Goal: Transaction & Acquisition: Purchase product/service

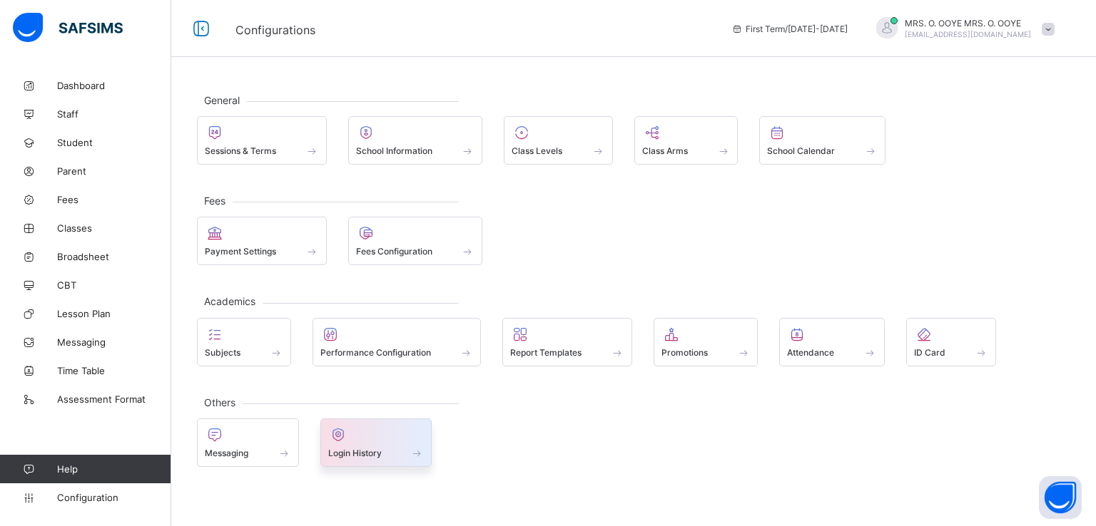
click at [364, 451] on span "Login History" at bounding box center [355, 453] width 54 height 11
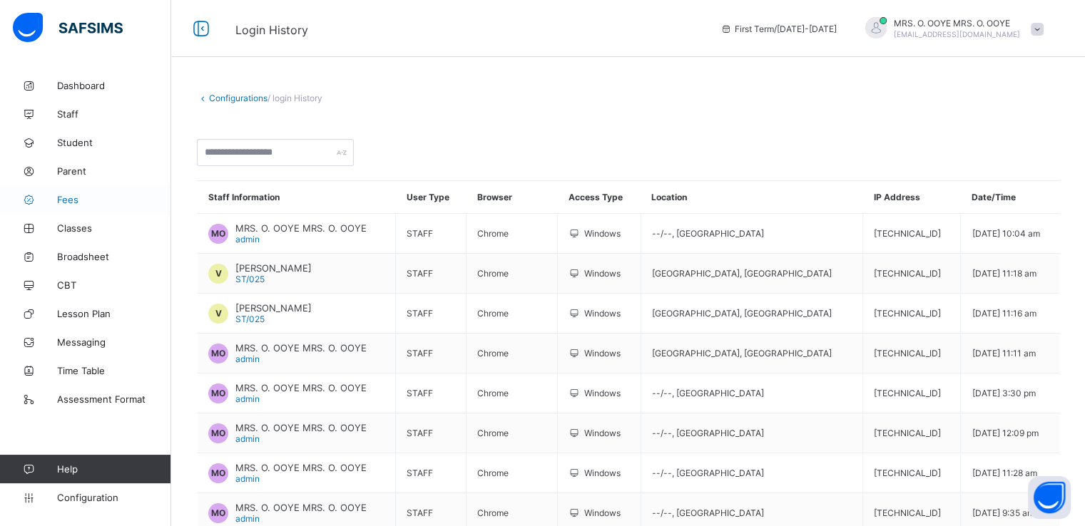
click at [68, 195] on span "Fees" at bounding box center [114, 199] width 114 height 11
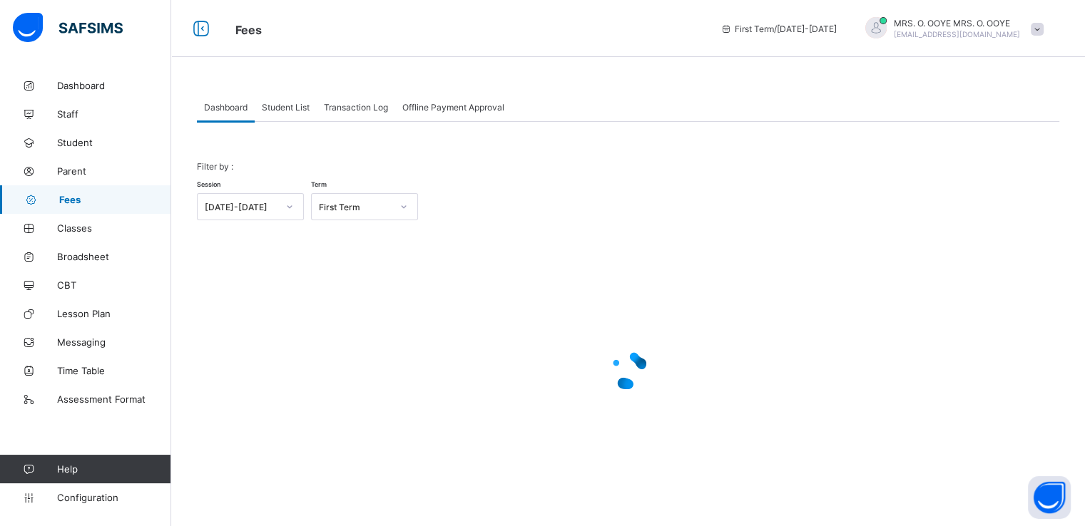
click at [288, 108] on span "Student List" at bounding box center [286, 107] width 48 height 11
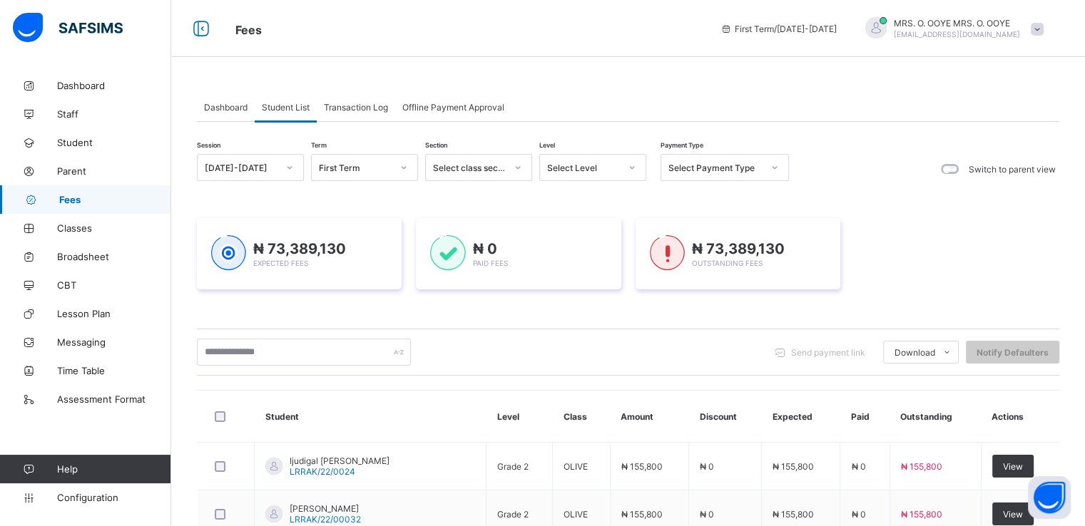
click at [736, 165] on div "Select Payment Type" at bounding box center [715, 168] width 94 height 11
click at [614, 169] on div "Select Level" at bounding box center [583, 168] width 73 height 11
click at [561, 200] on div "Nur 1" at bounding box center [593, 199] width 106 height 22
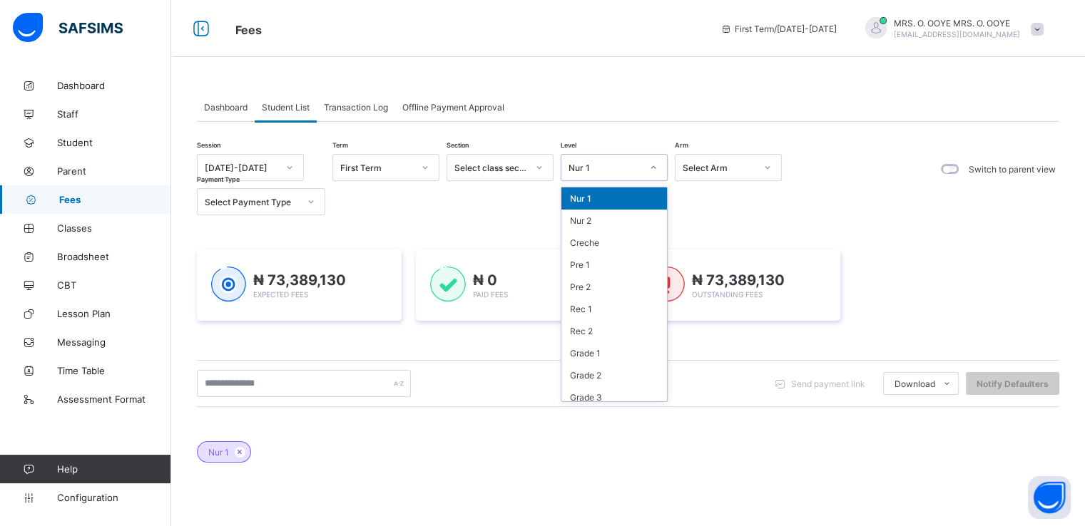
click at [620, 166] on div "Nur 1" at bounding box center [605, 168] width 73 height 11
click at [586, 220] on div "Nur 2" at bounding box center [614, 221] width 106 height 22
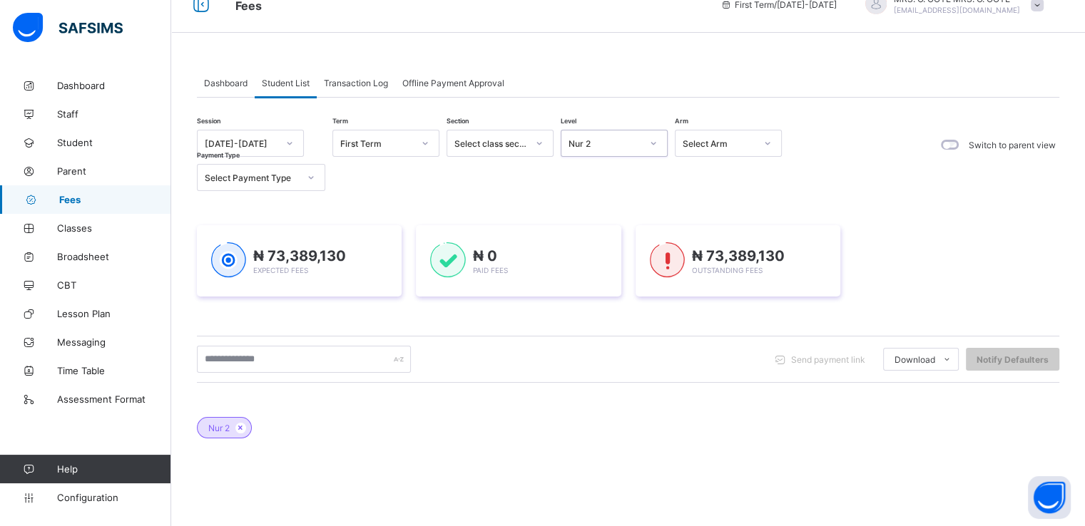
scroll to position [21, 0]
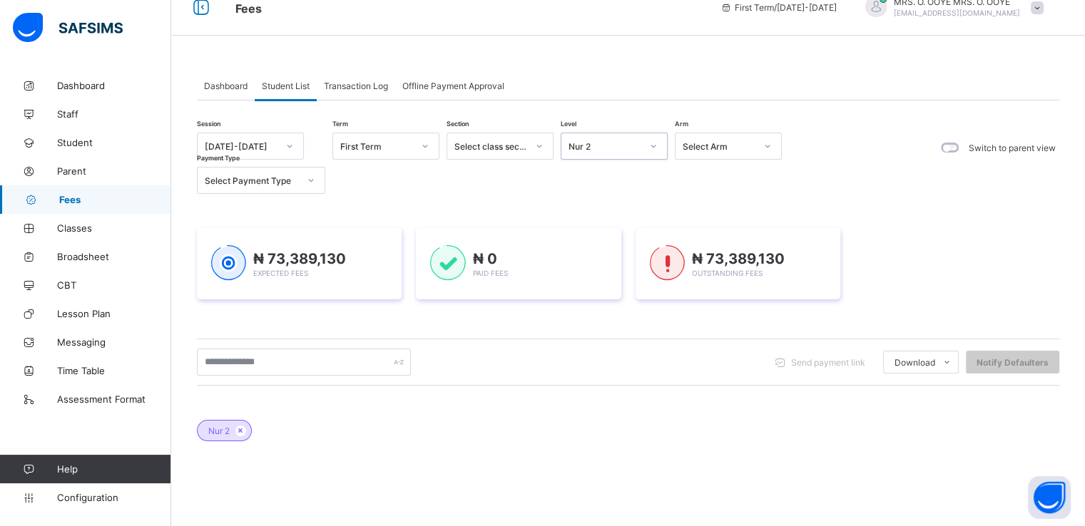
click at [618, 152] on div "Nur 2" at bounding box center [600, 146] width 78 height 20
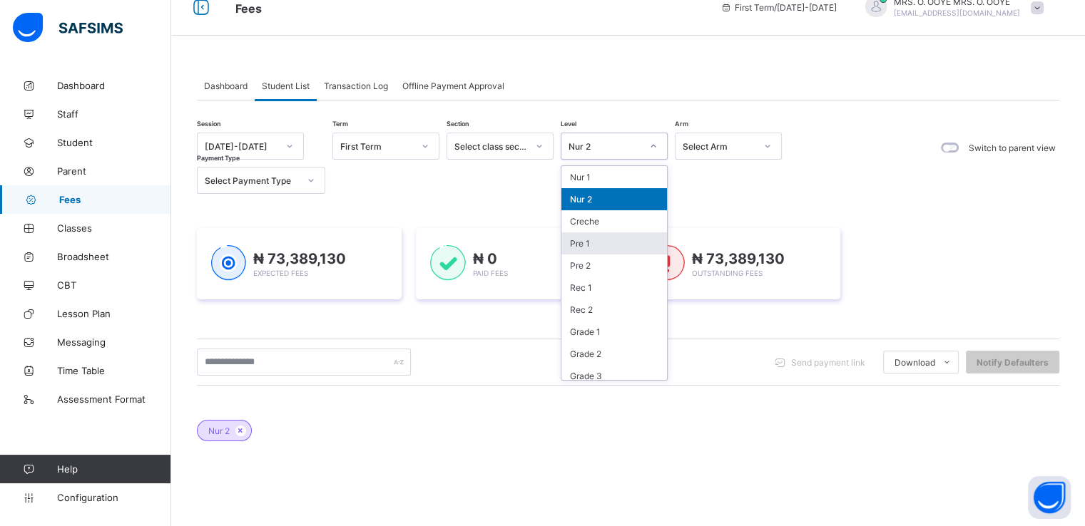
click at [585, 244] on div "Pre 1" at bounding box center [614, 244] width 106 height 22
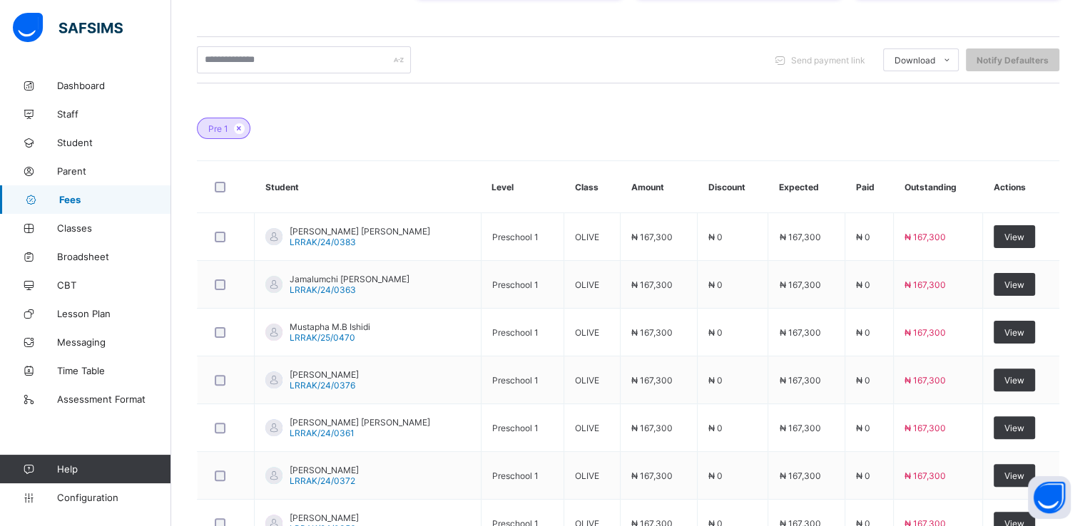
scroll to position [317, 0]
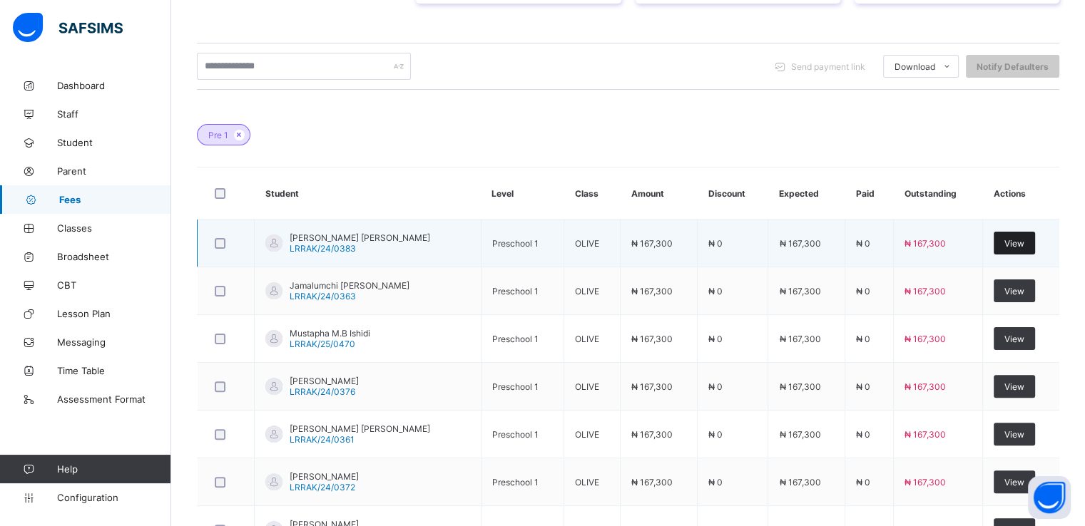
click at [1016, 243] on span "View" at bounding box center [1014, 243] width 20 height 11
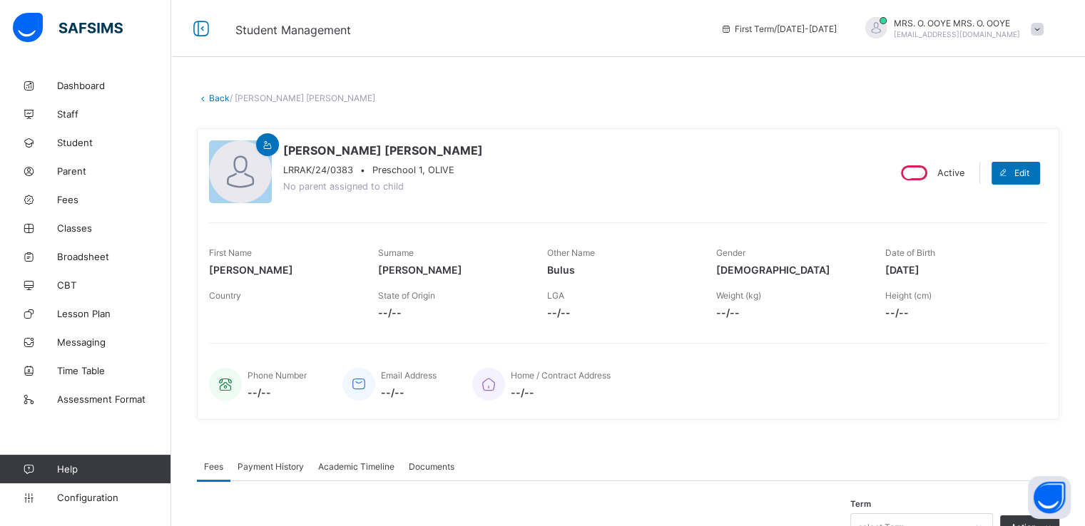
scroll to position [380, 0]
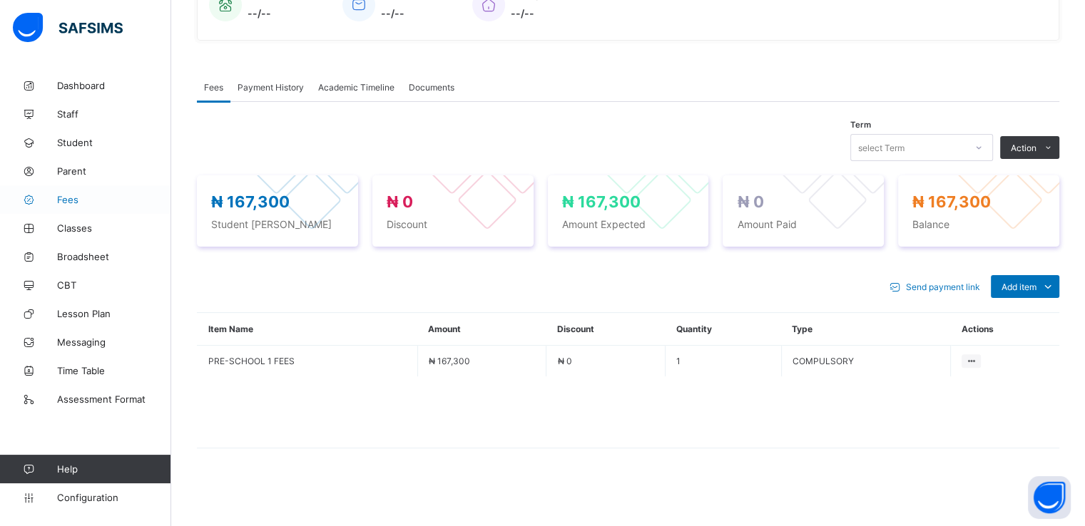
click at [66, 200] on span "Fees" at bounding box center [114, 199] width 114 height 11
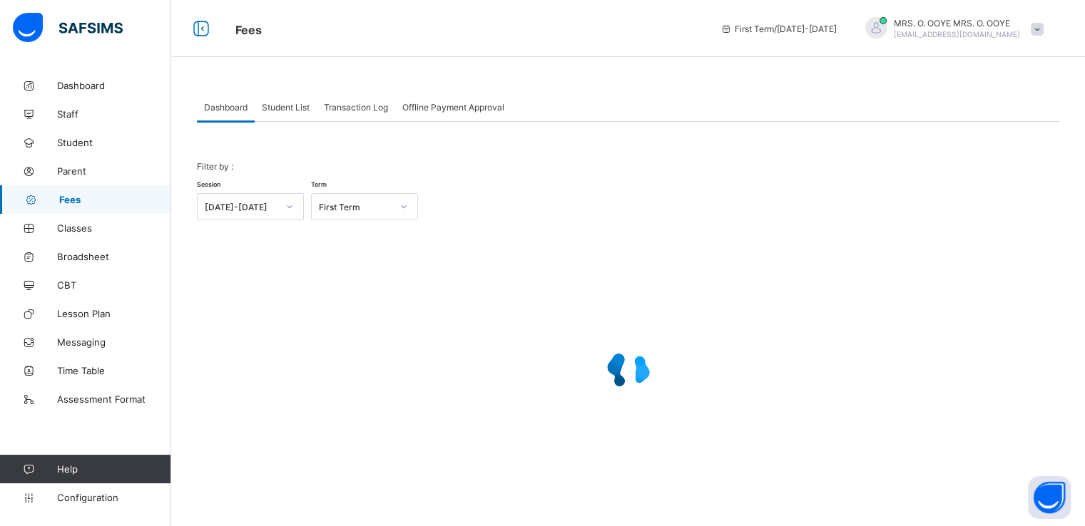
click at [283, 102] on span "Student List" at bounding box center [286, 107] width 48 height 11
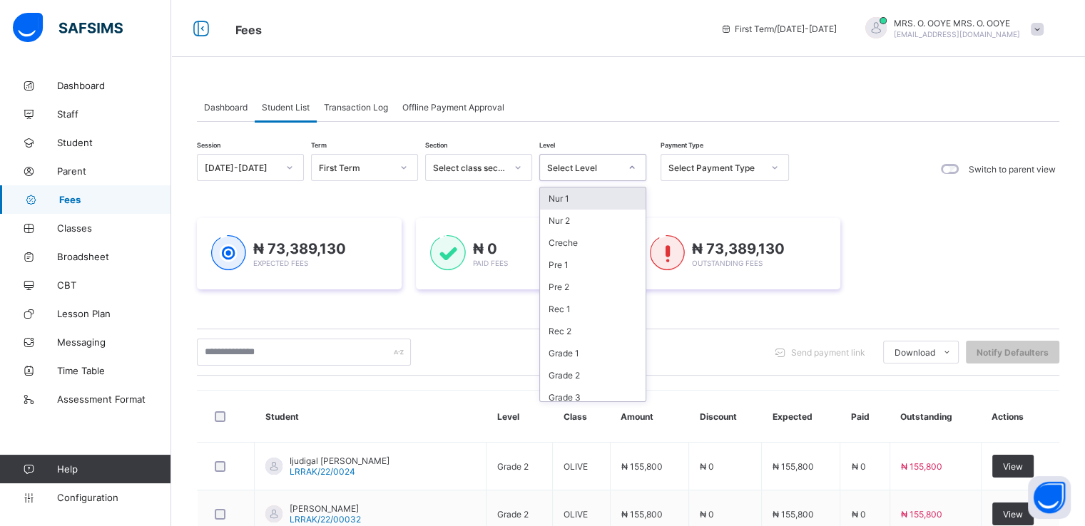
click at [622, 171] on div at bounding box center [632, 167] width 24 height 23
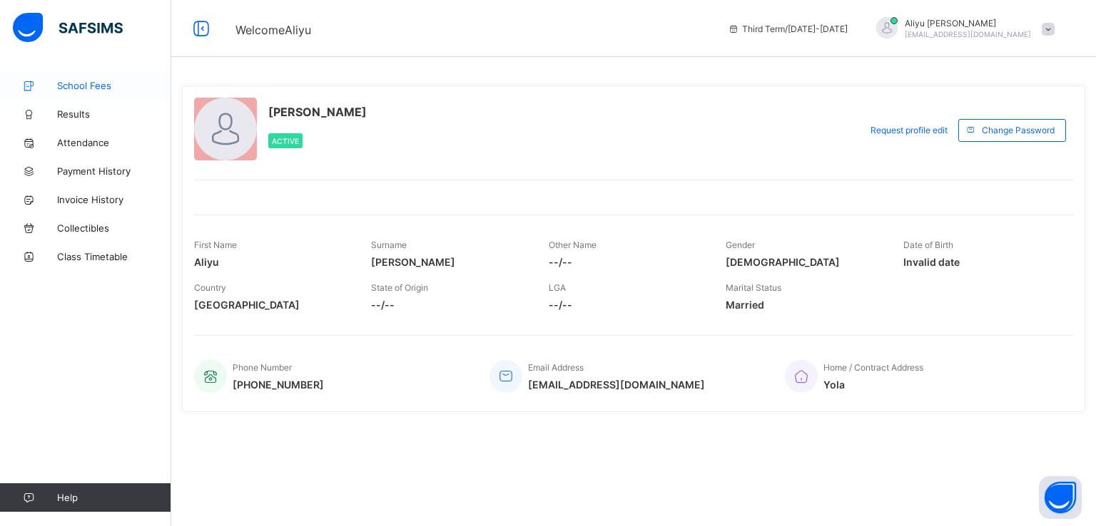
click at [87, 88] on span "School Fees" at bounding box center [114, 85] width 114 height 11
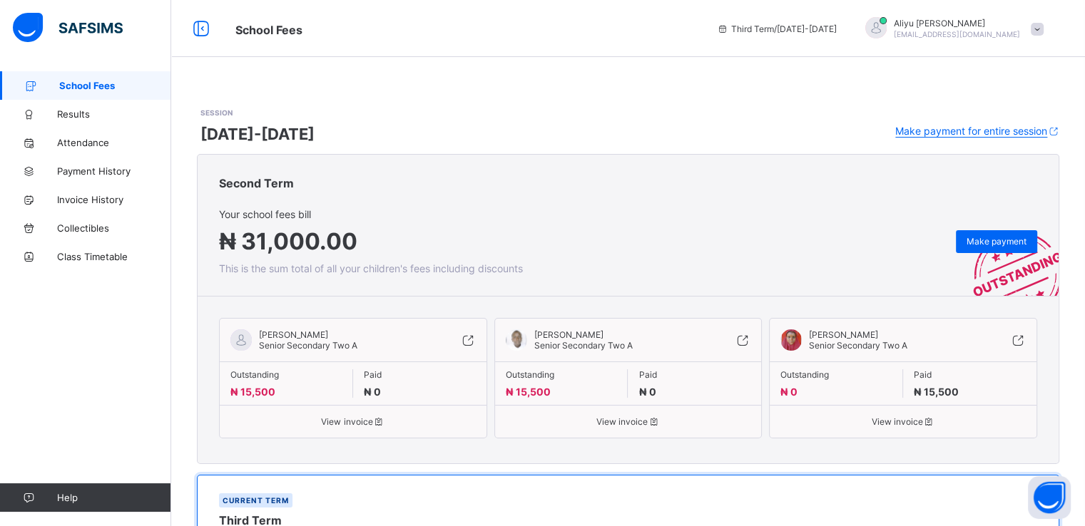
click at [953, 129] on span "Make payment for entire session" at bounding box center [971, 131] width 152 height 12
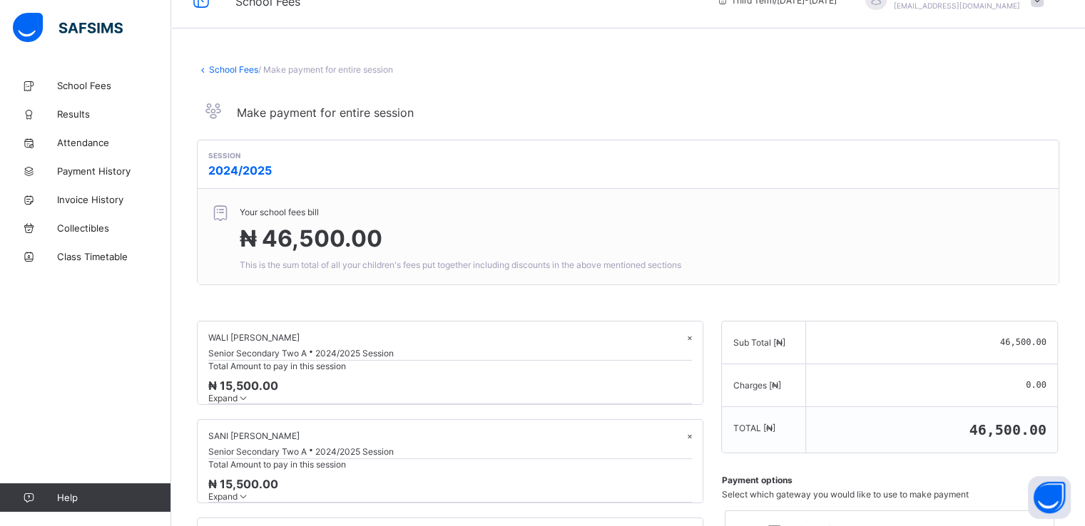
scroll to position [266, 0]
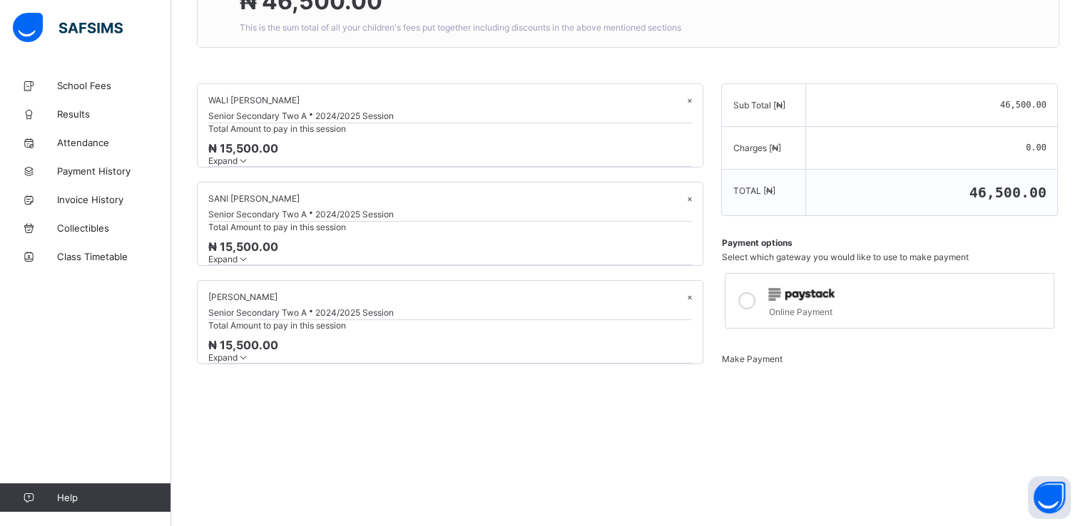
click at [782, 365] on span "Make Payment" at bounding box center [751, 359] width 61 height 11
click at [756, 293] on icon at bounding box center [746, 300] width 17 height 17
click at [782, 363] on span "Make Payment" at bounding box center [751, 359] width 61 height 11
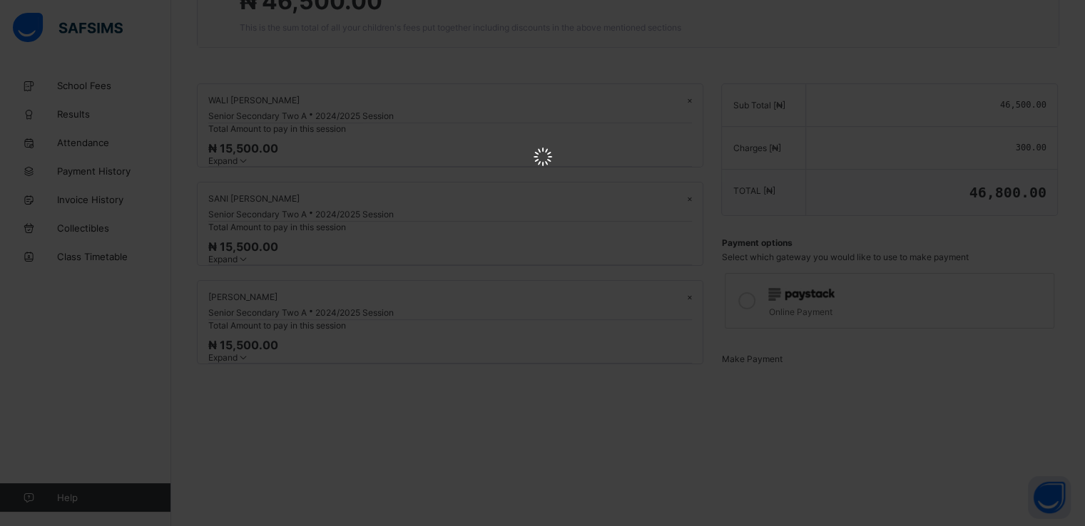
scroll to position [0, 0]
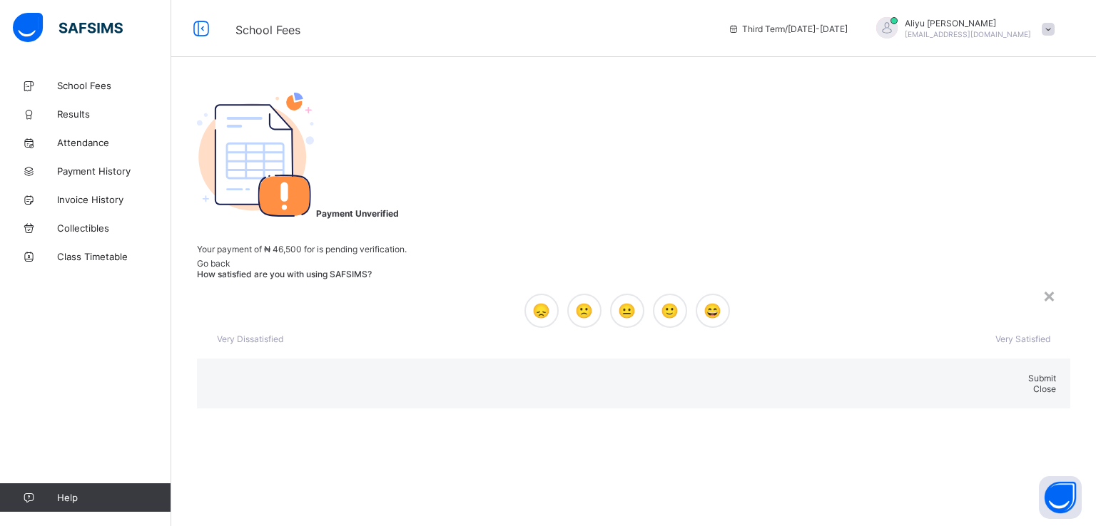
click at [1033, 384] on span "Close" at bounding box center [1044, 389] width 23 height 11
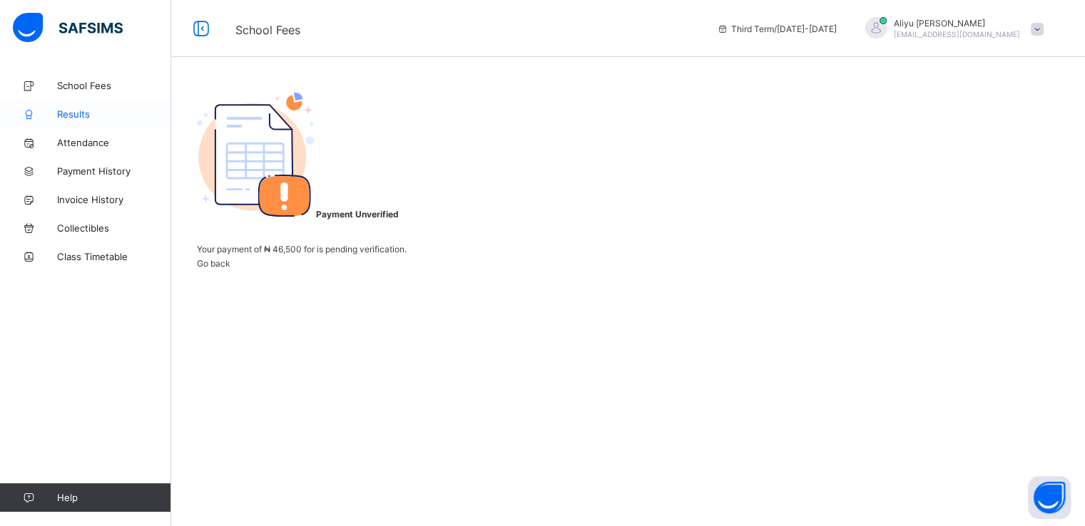
click at [71, 113] on span "Results" at bounding box center [114, 113] width 114 height 11
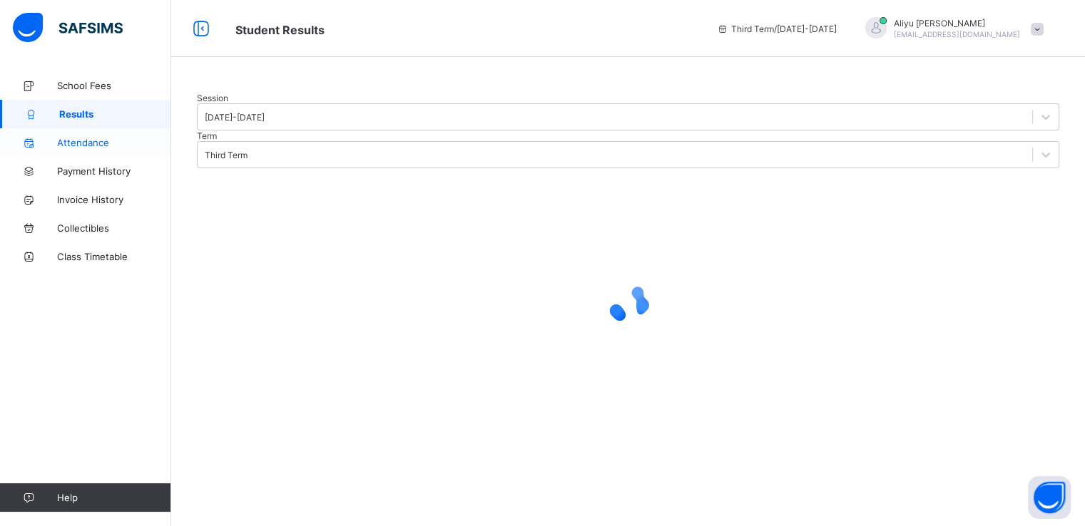
click at [88, 143] on span "Attendance" at bounding box center [114, 142] width 114 height 11
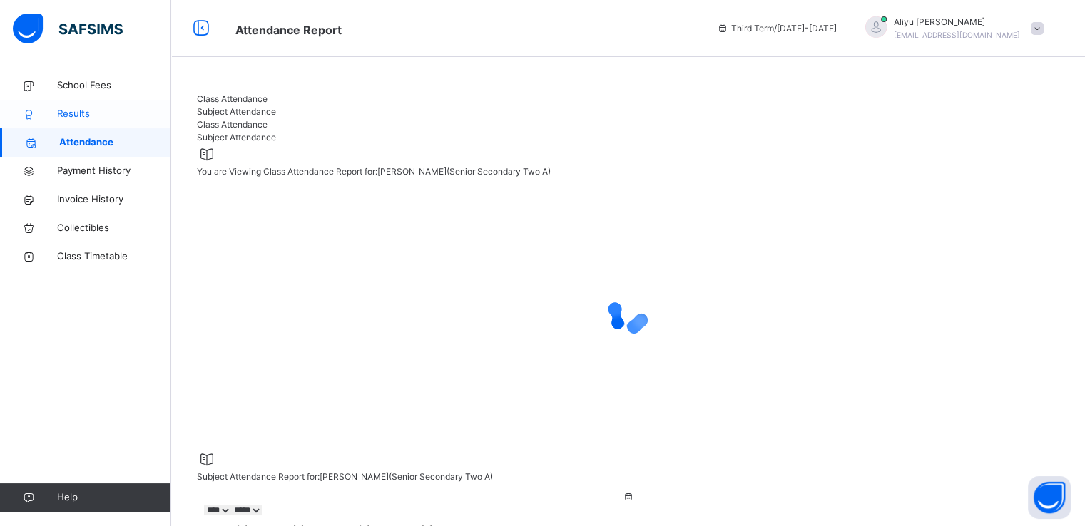
click at [77, 108] on span "Results" at bounding box center [114, 114] width 114 height 14
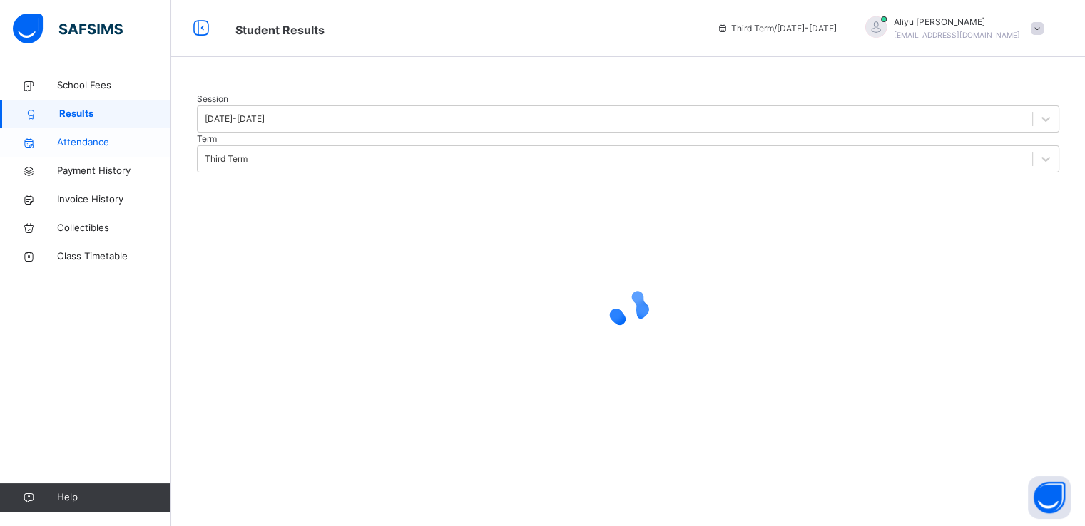
click at [101, 142] on span "Attendance" at bounding box center [114, 143] width 114 height 14
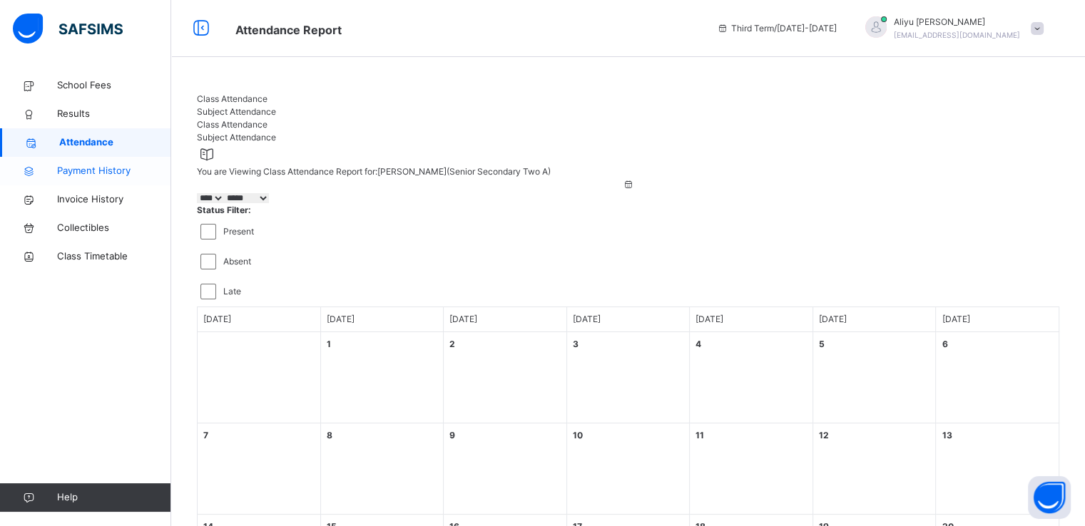
click at [102, 176] on span "Payment History" at bounding box center [114, 171] width 114 height 14
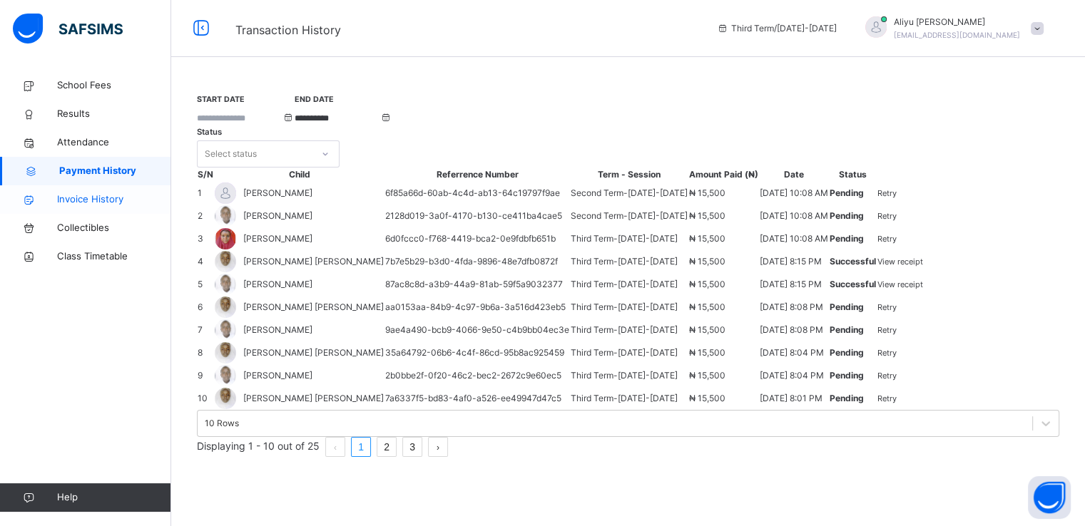
click at [105, 195] on span "Invoice History" at bounding box center [114, 200] width 114 height 14
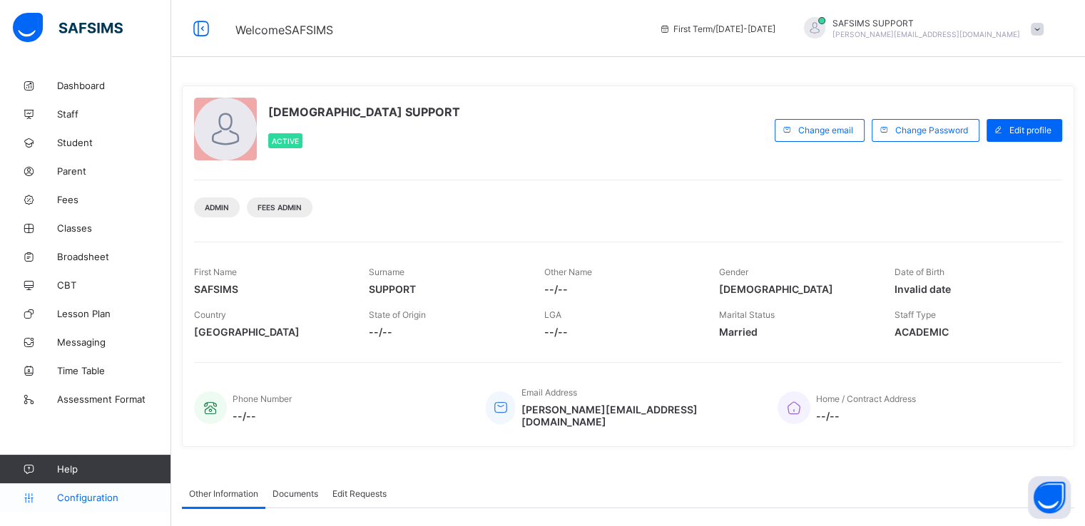
click at [86, 499] on span "Configuration" at bounding box center [113, 497] width 113 height 11
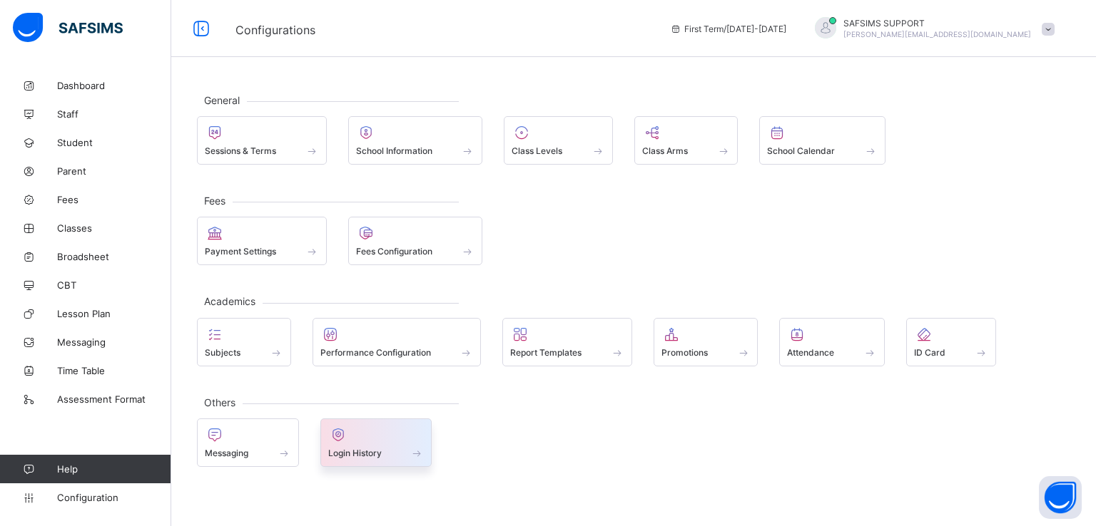
click at [355, 448] on span "Login History" at bounding box center [355, 453] width 54 height 11
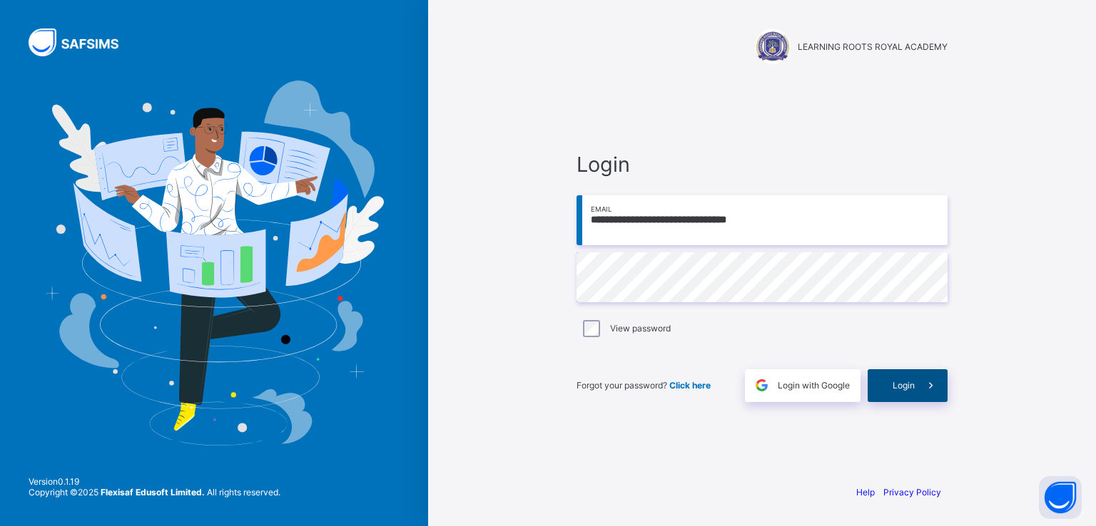
click at [909, 381] on span "Login" at bounding box center [903, 385] width 22 height 11
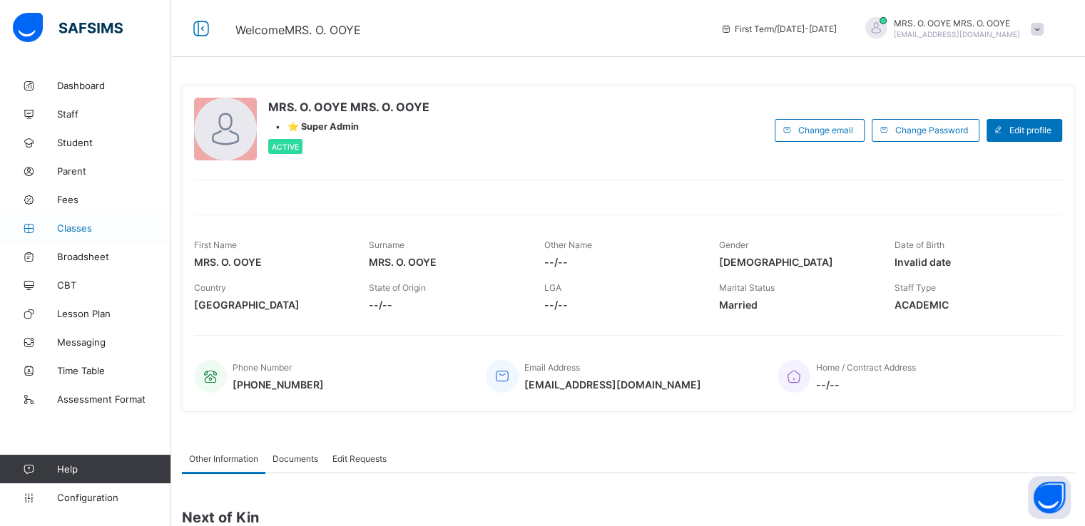
click at [70, 224] on span "Classes" at bounding box center [114, 228] width 114 height 11
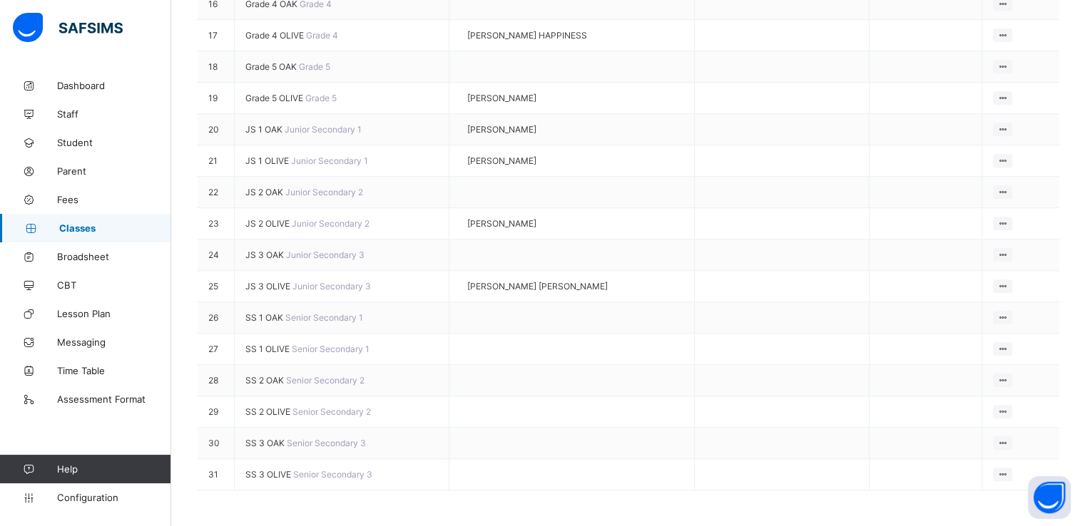
scroll to position [855, 0]
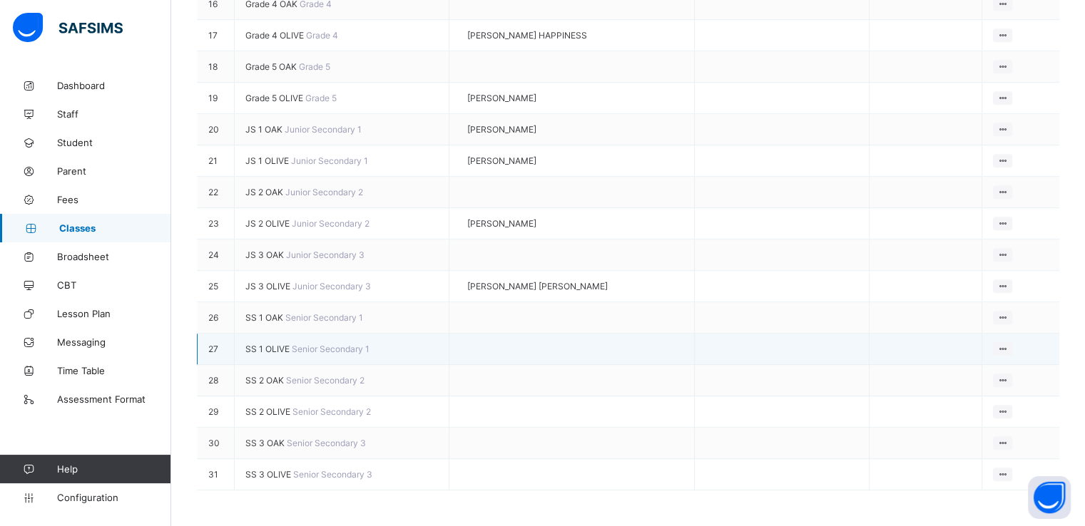
click at [262, 349] on span "SS 1 OLIVE" at bounding box center [268, 349] width 46 height 11
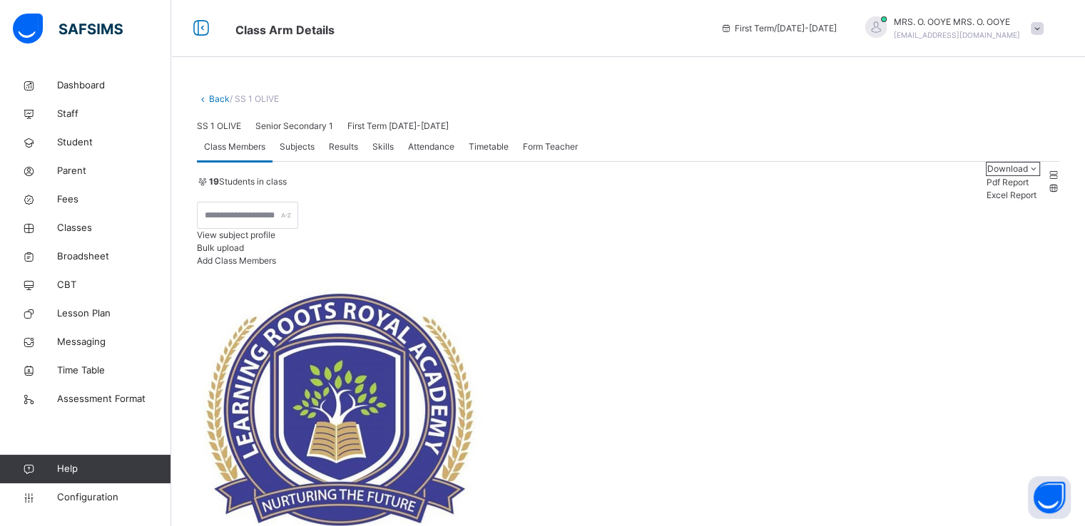
click at [290, 153] on span "Subjects" at bounding box center [297, 147] width 35 height 13
click at [228, 153] on span "Class Members" at bounding box center [234, 147] width 61 height 13
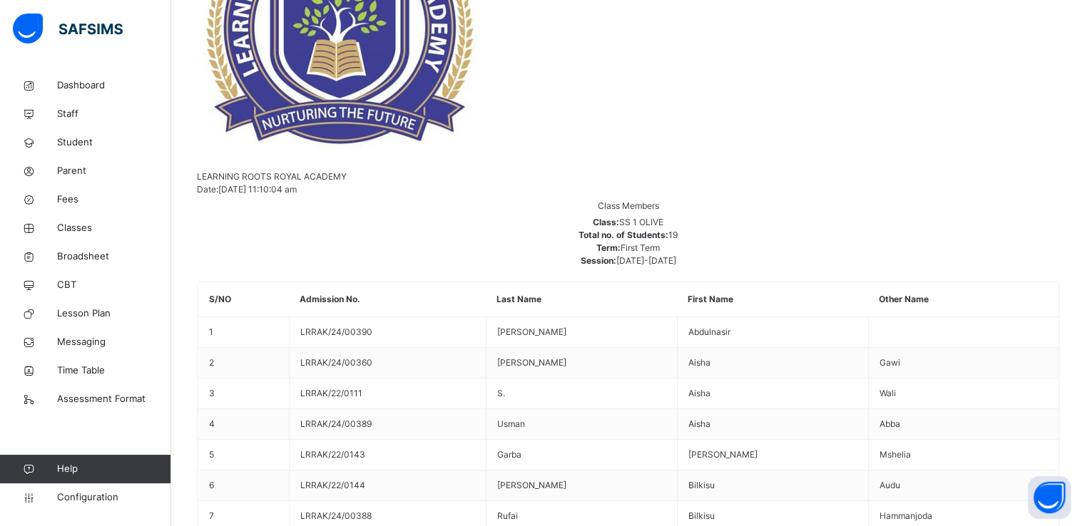
scroll to position [400, 0]
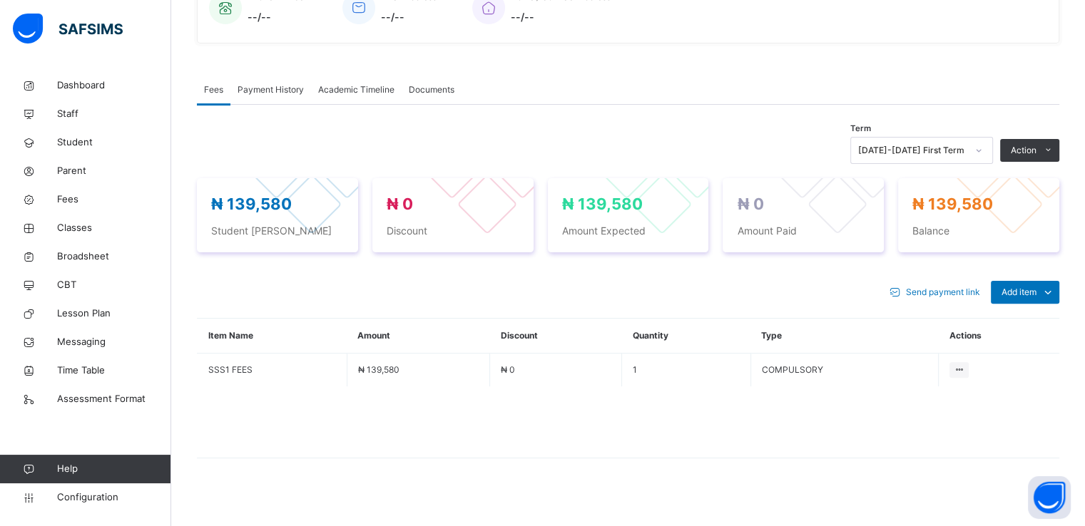
scroll to position [402, 0]
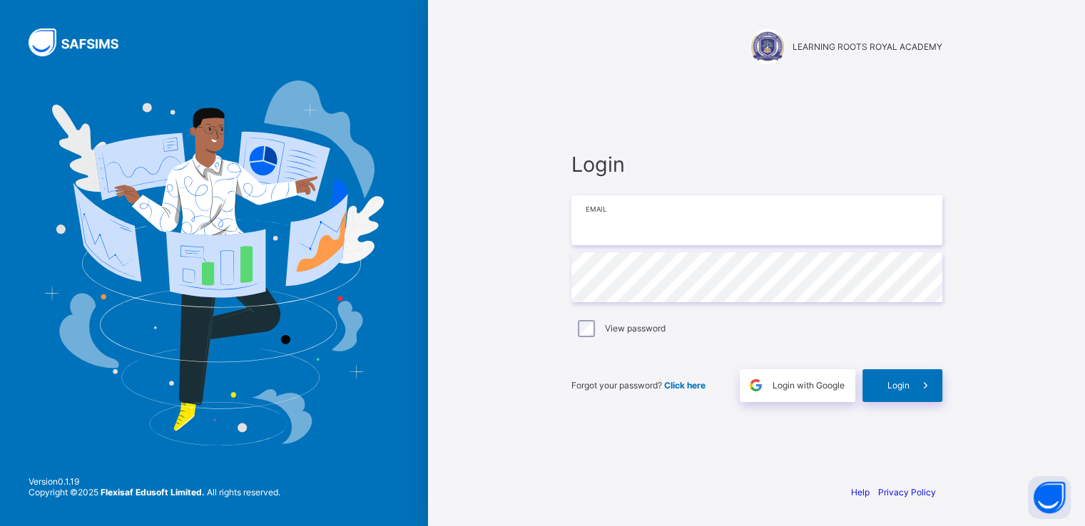
type input "**********"
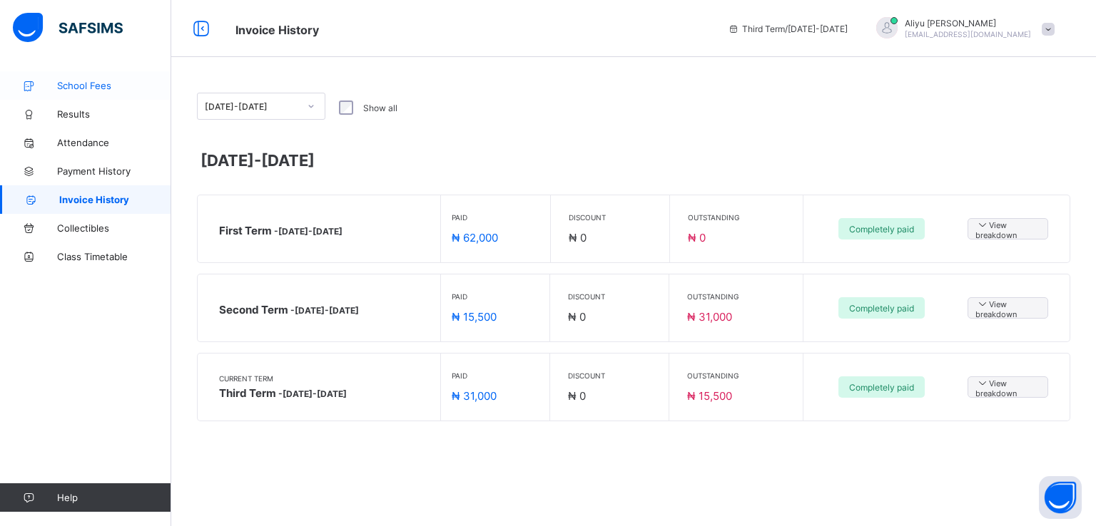
click at [105, 84] on span "School Fees" at bounding box center [114, 85] width 114 height 11
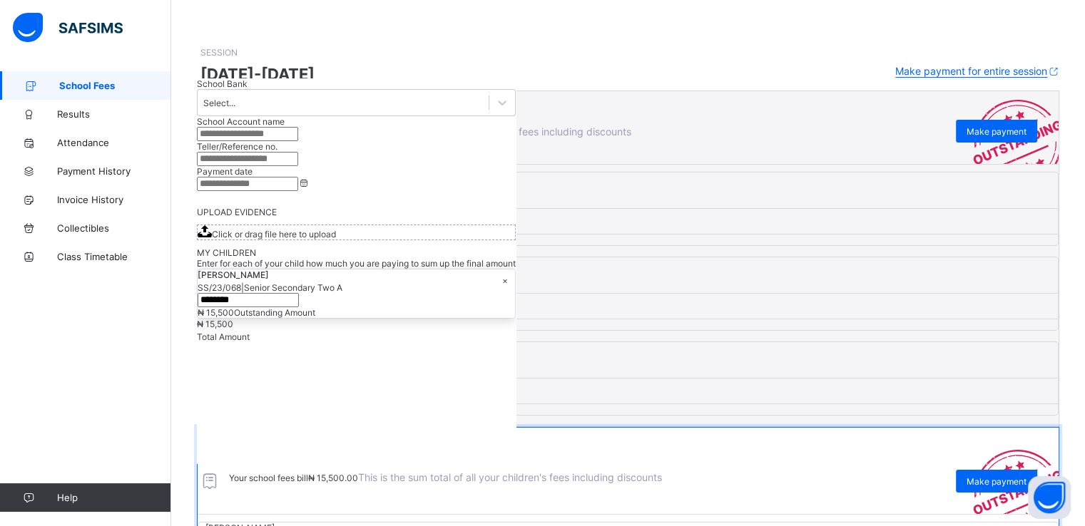
scroll to position [71, 0]
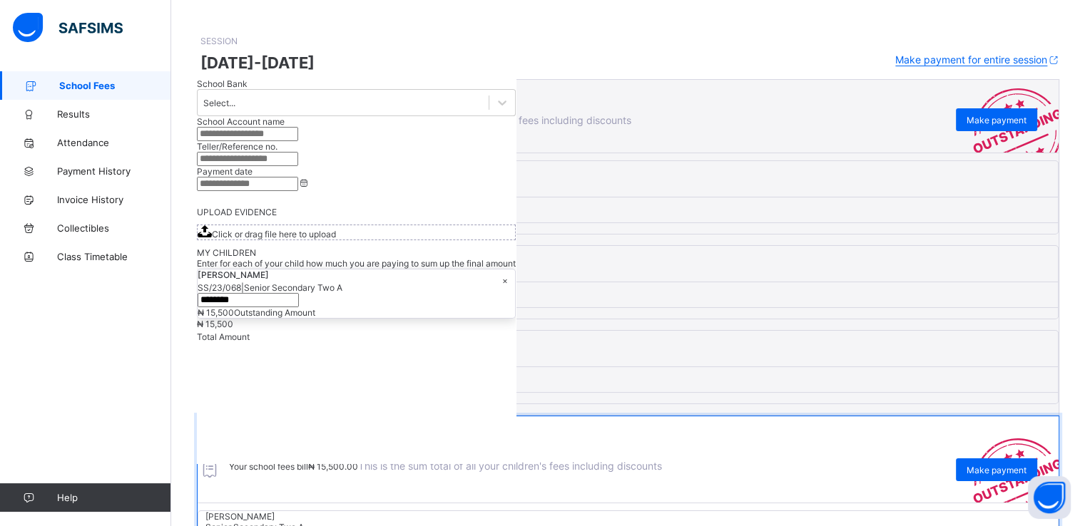
click at [214, 197] on icon at bounding box center [206, 190] width 16 height 14
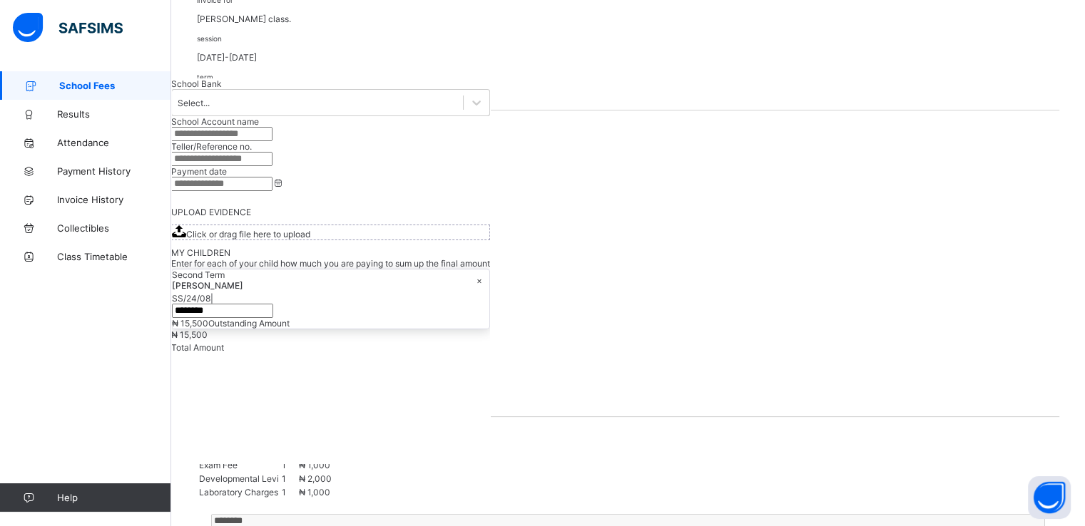
scroll to position [258, 0]
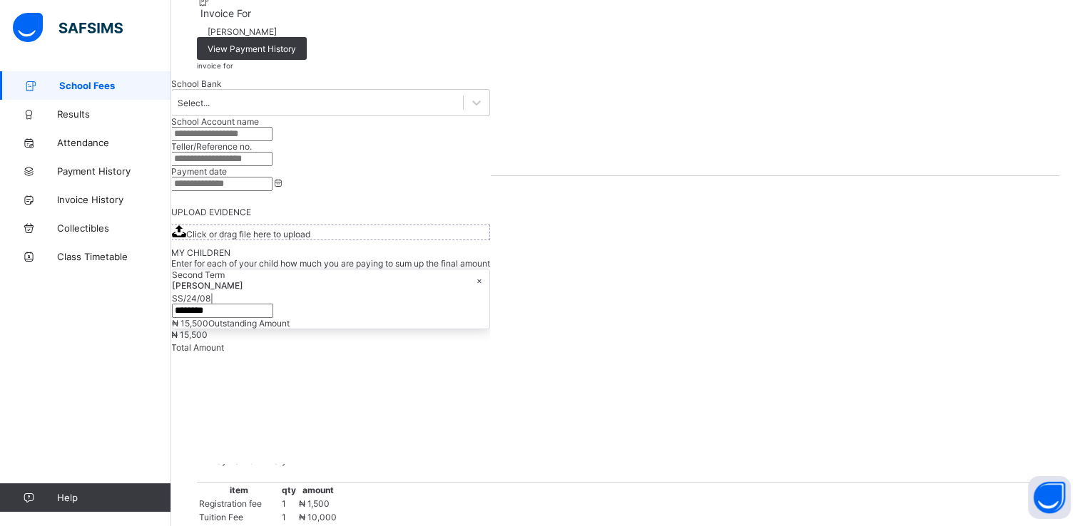
scroll to position [0, 0]
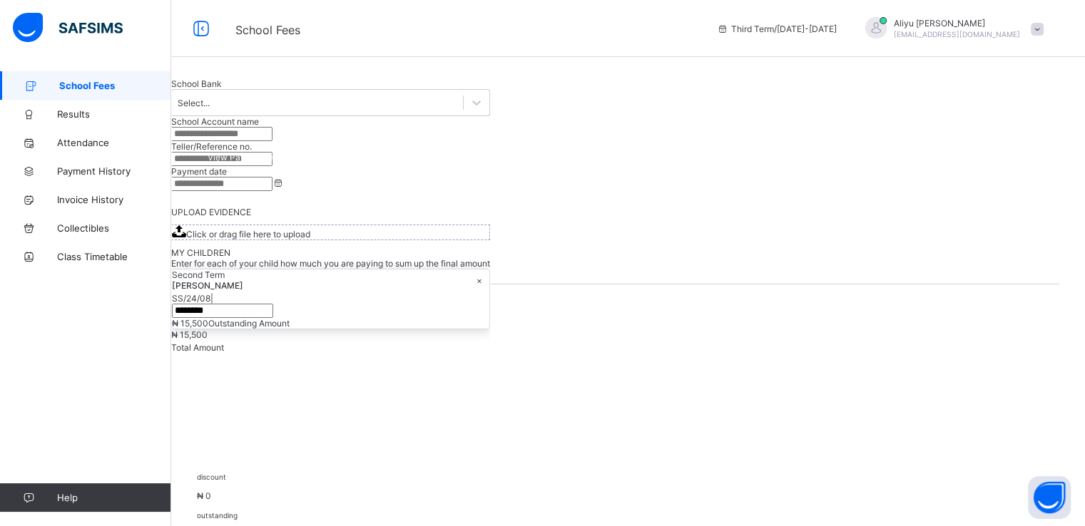
click at [296, 163] on span "View Payment History" at bounding box center [252, 157] width 88 height 11
click at [70, 112] on span "Results" at bounding box center [114, 113] width 114 height 11
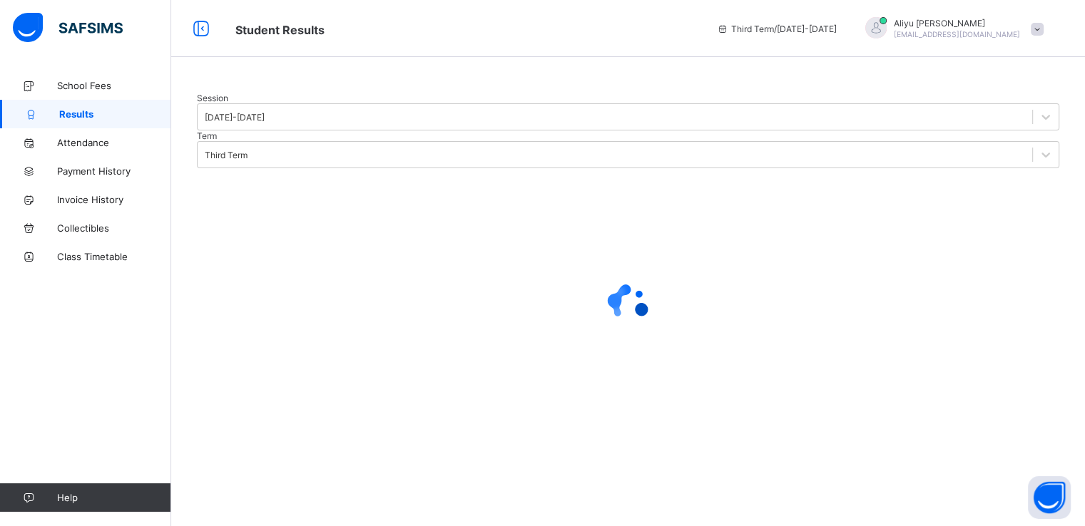
click at [423, 93] on div at bounding box center [628, 93] width 863 height 0
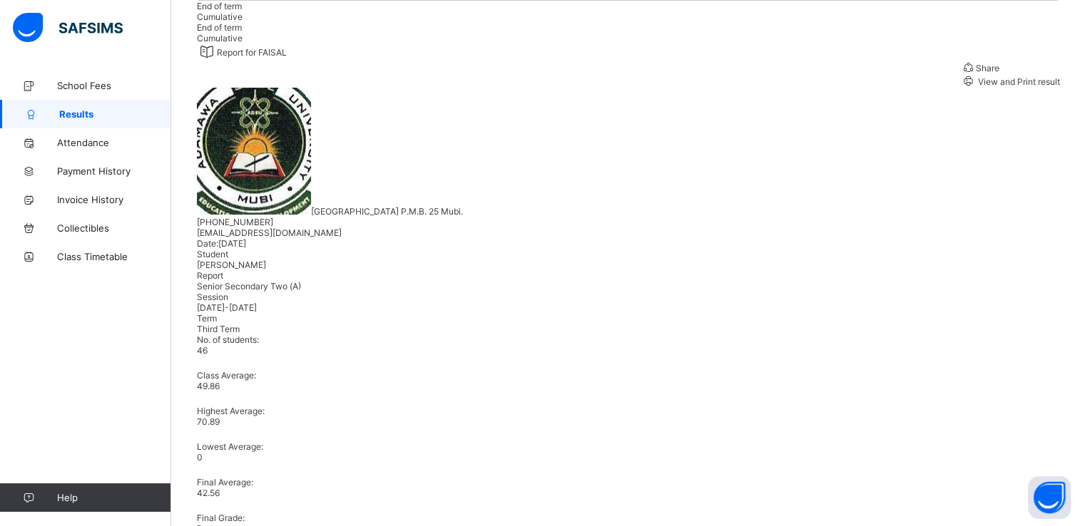
scroll to position [180, 0]
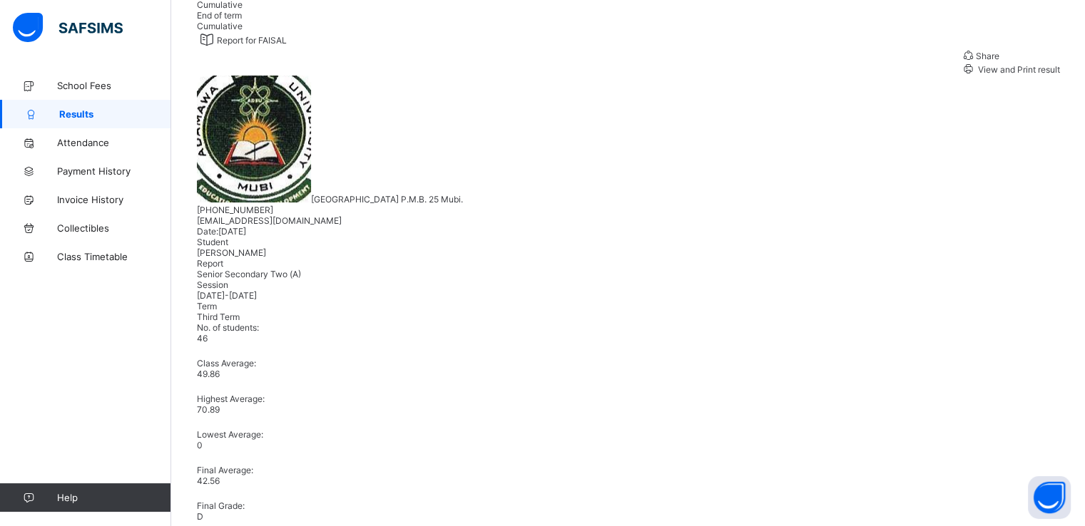
click at [979, 75] on span "View and Print result" at bounding box center [1018, 69] width 84 height 11
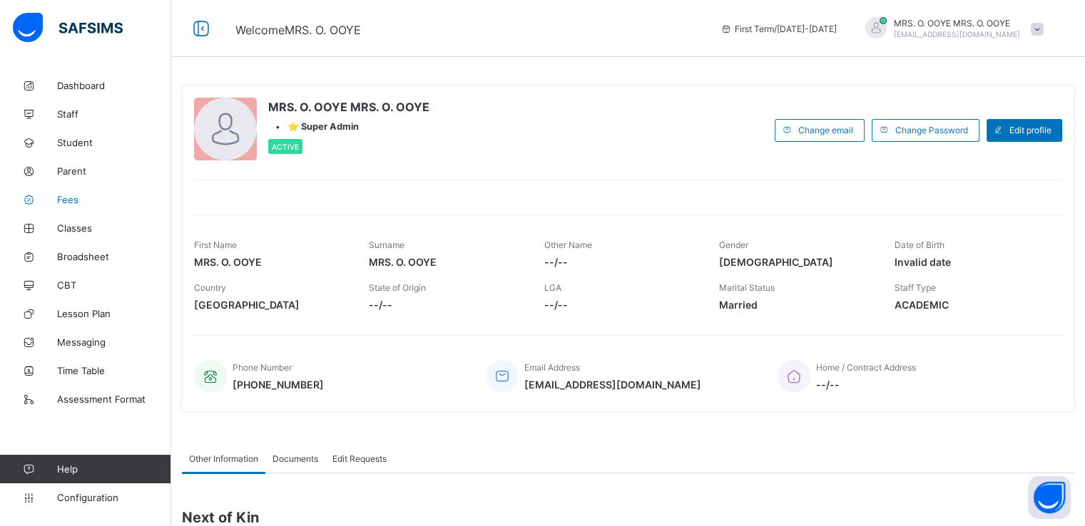
click at [63, 203] on span "Fees" at bounding box center [114, 199] width 114 height 11
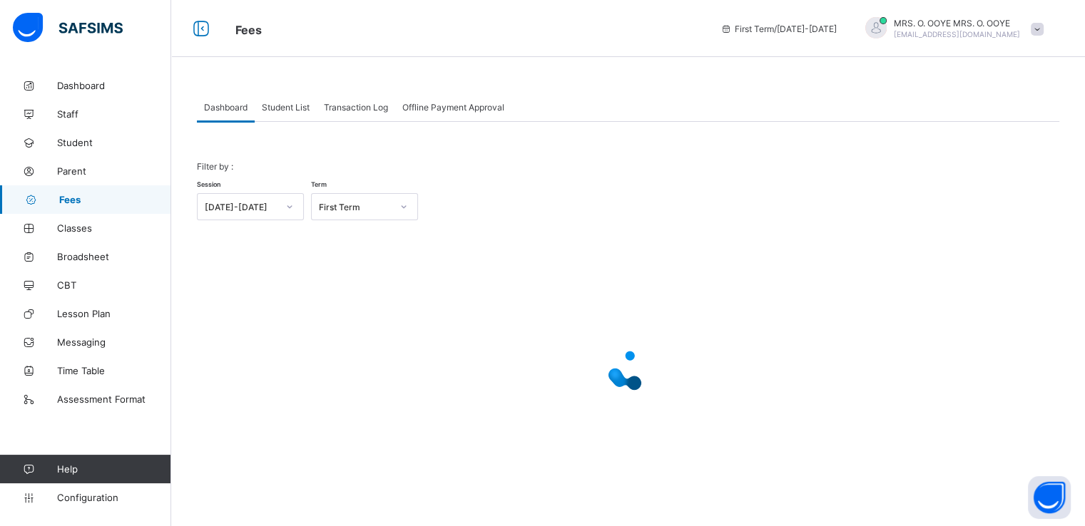
click at [289, 108] on span "Student List" at bounding box center [286, 107] width 48 height 11
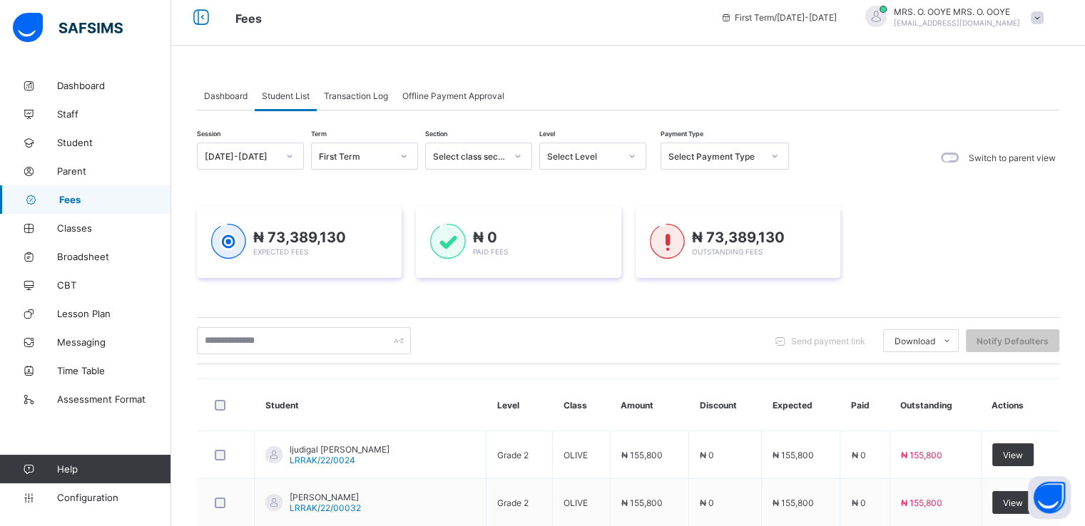
scroll to position [9, 0]
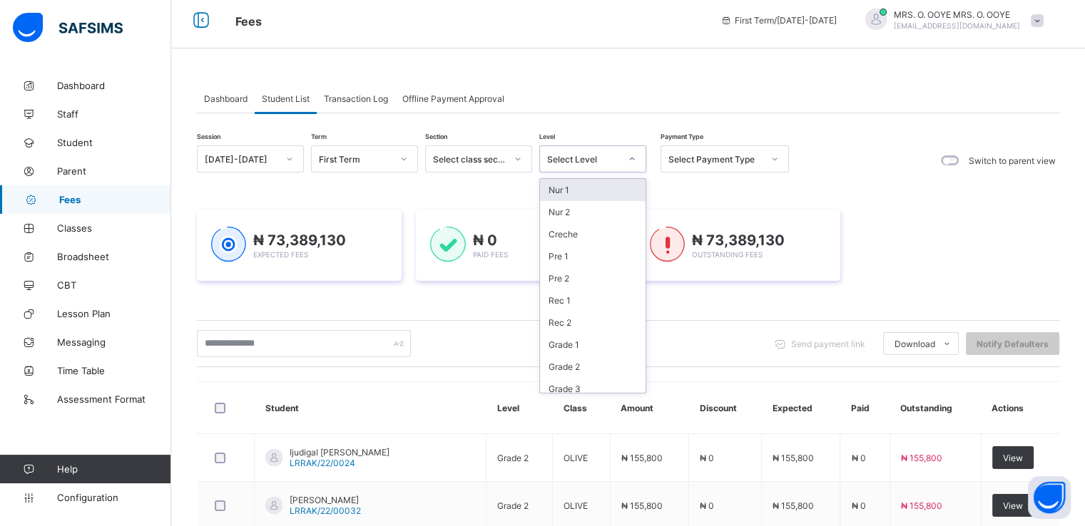
click at [599, 161] on div "Select Level" at bounding box center [583, 159] width 73 height 11
click at [572, 336] on div "SS 1" at bounding box center [593, 338] width 106 height 22
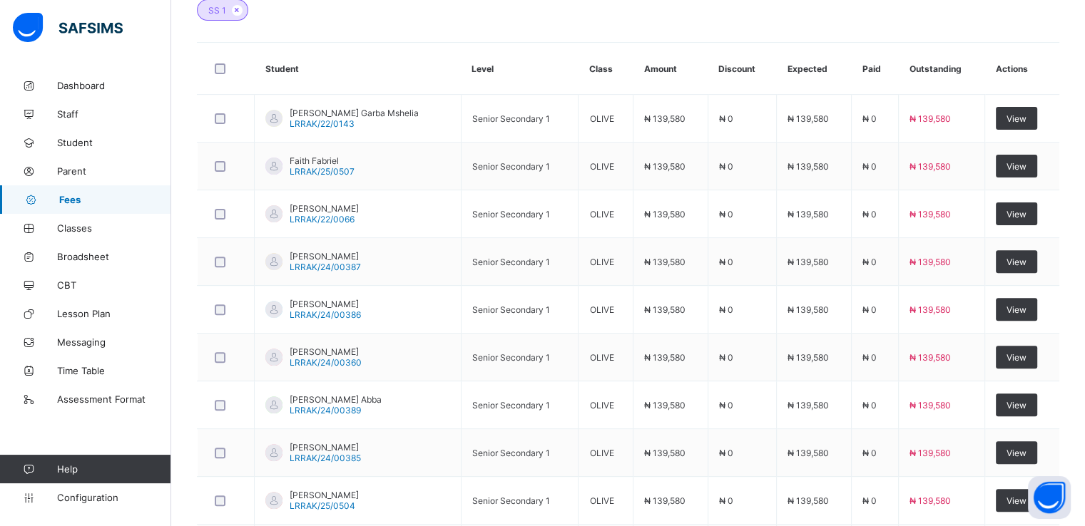
scroll to position [444, 0]
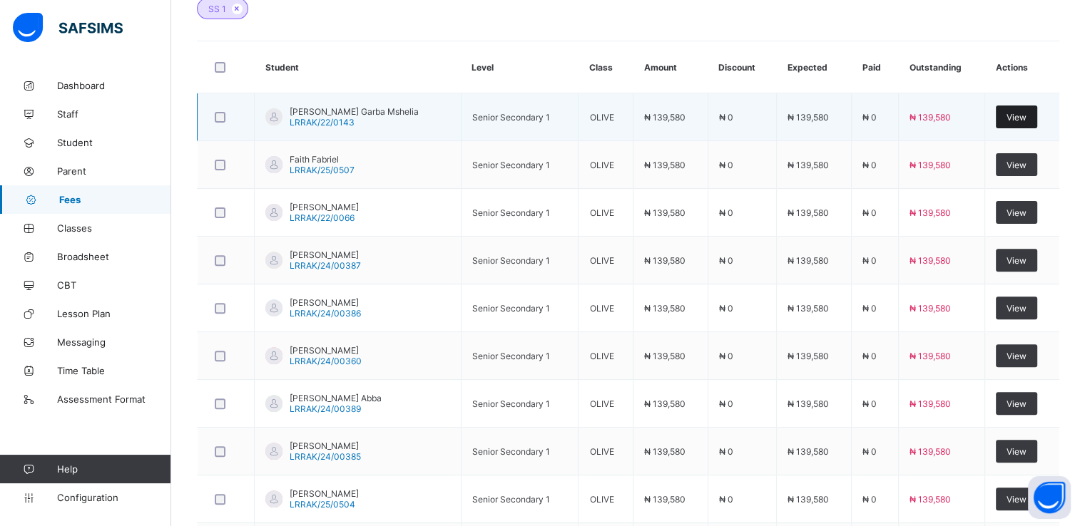
click at [1025, 118] on span "View" at bounding box center [1017, 117] width 20 height 11
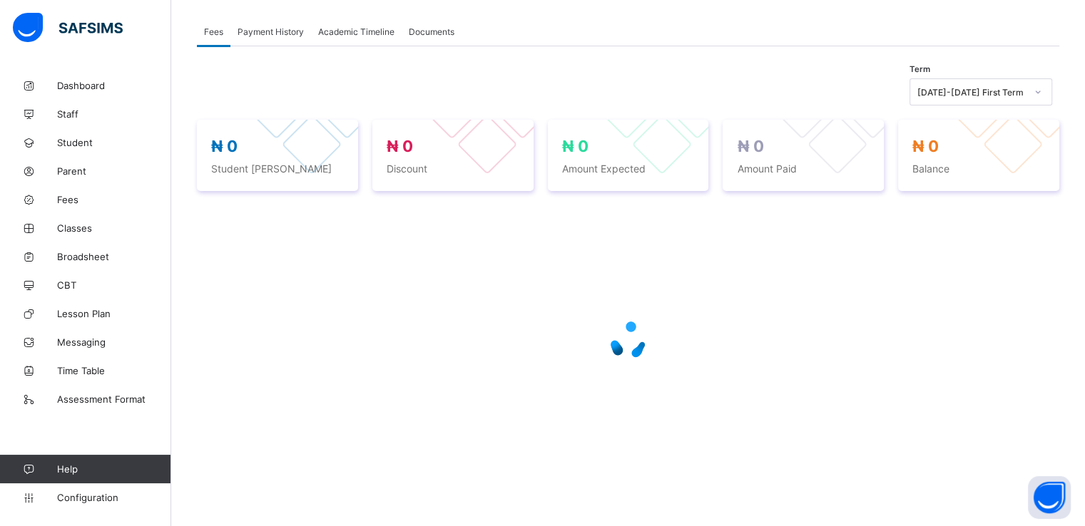
scroll to position [380, 0]
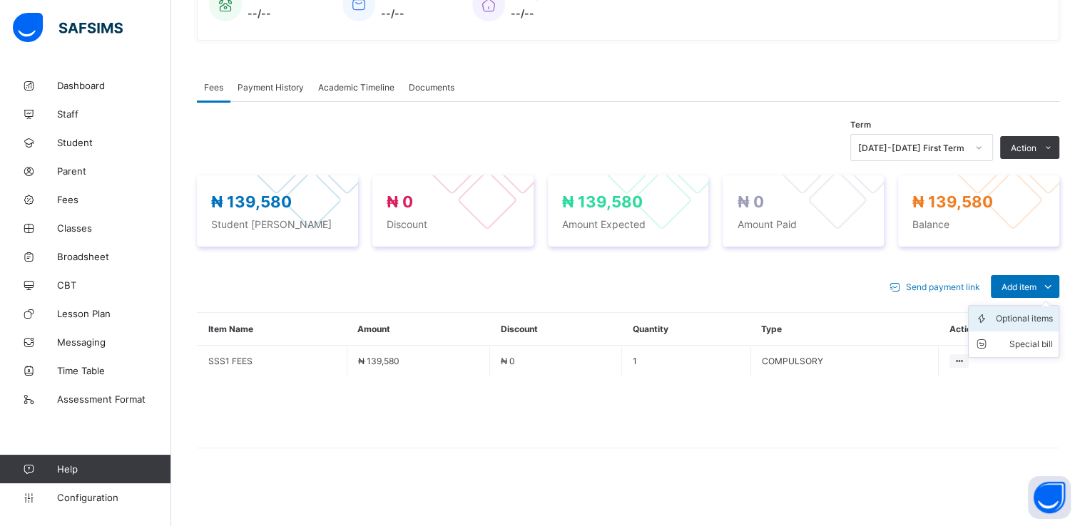
click at [1027, 319] on div "Optional items" at bounding box center [1024, 319] width 57 height 14
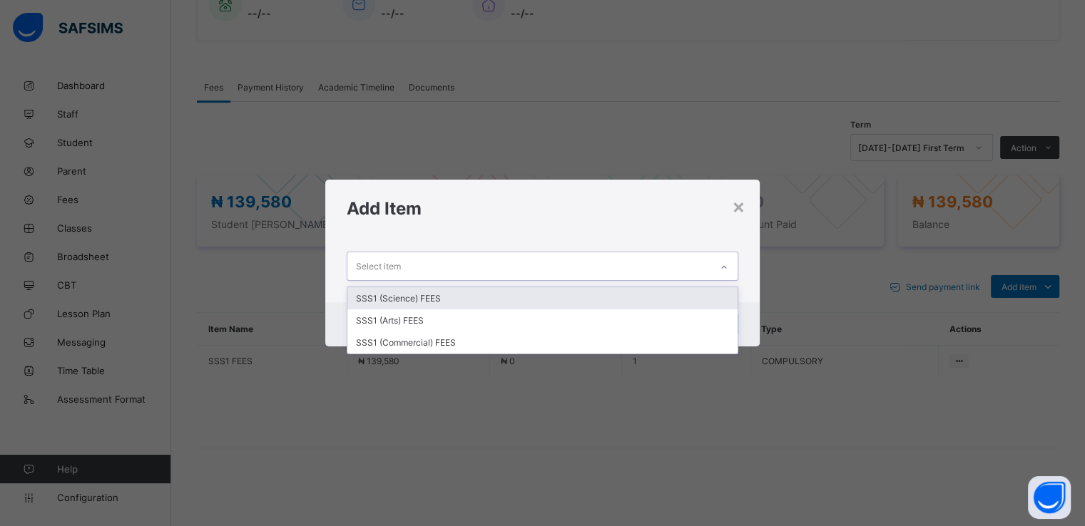
click at [641, 270] on div "Select item" at bounding box center [528, 267] width 362 height 28
click at [414, 296] on div "SSS1 (Science) FEES" at bounding box center [542, 299] width 390 height 22
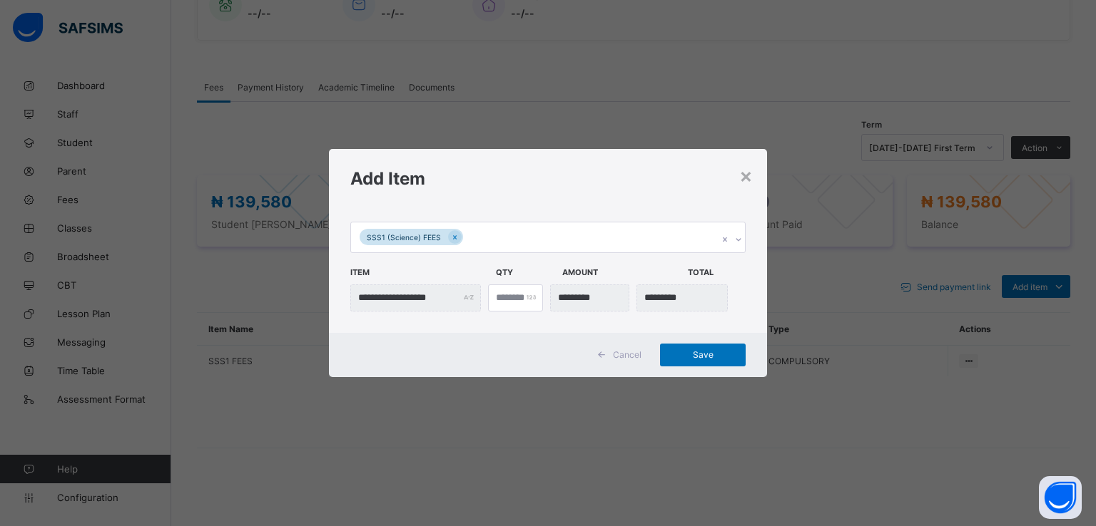
click at [625, 356] on span "Cancel" at bounding box center [627, 355] width 29 height 11
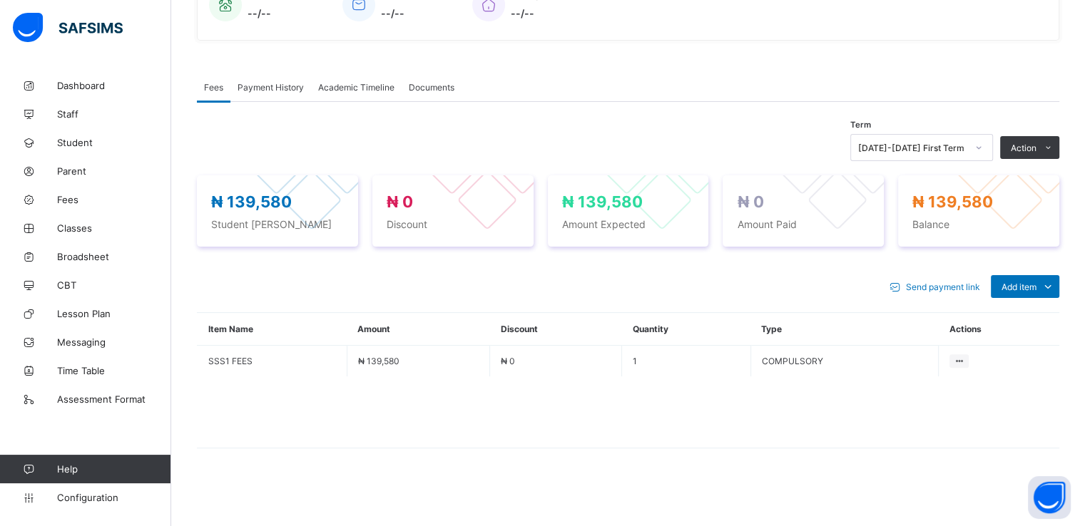
click at [275, 86] on span "Payment History" at bounding box center [271, 87] width 66 height 11
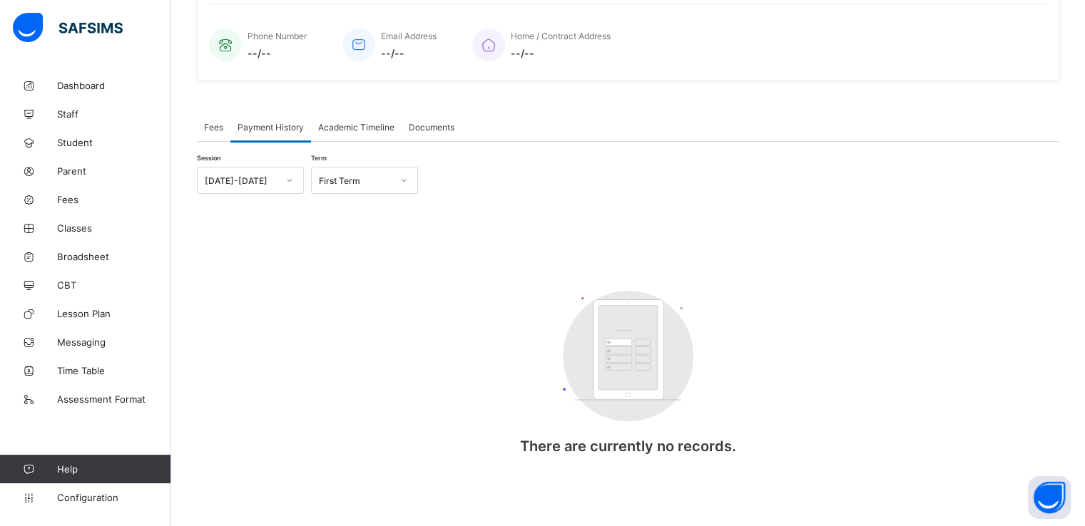
scroll to position [340, 0]
click at [345, 118] on div "Academic Timeline" at bounding box center [356, 127] width 91 height 29
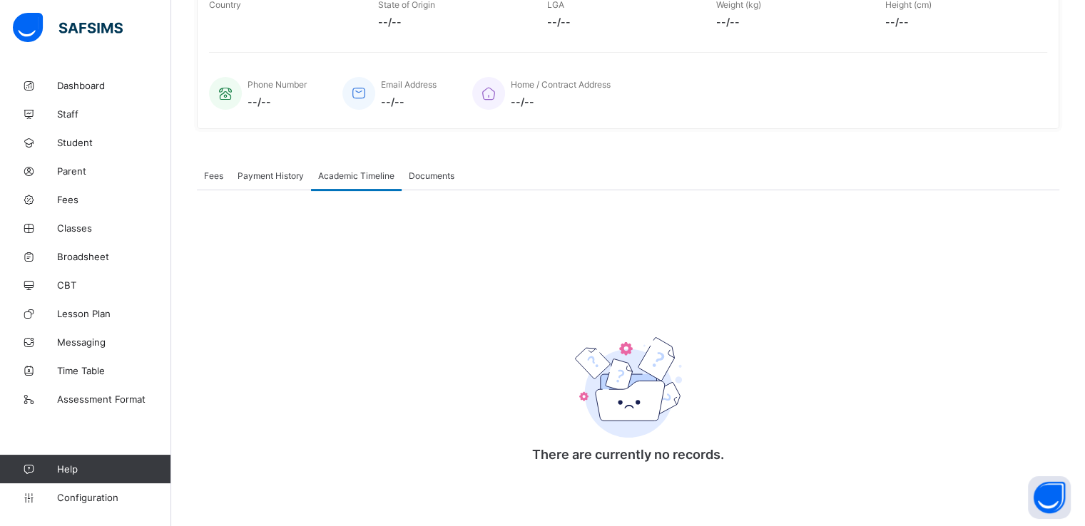
click at [209, 173] on span "Fees" at bounding box center [213, 176] width 19 height 11
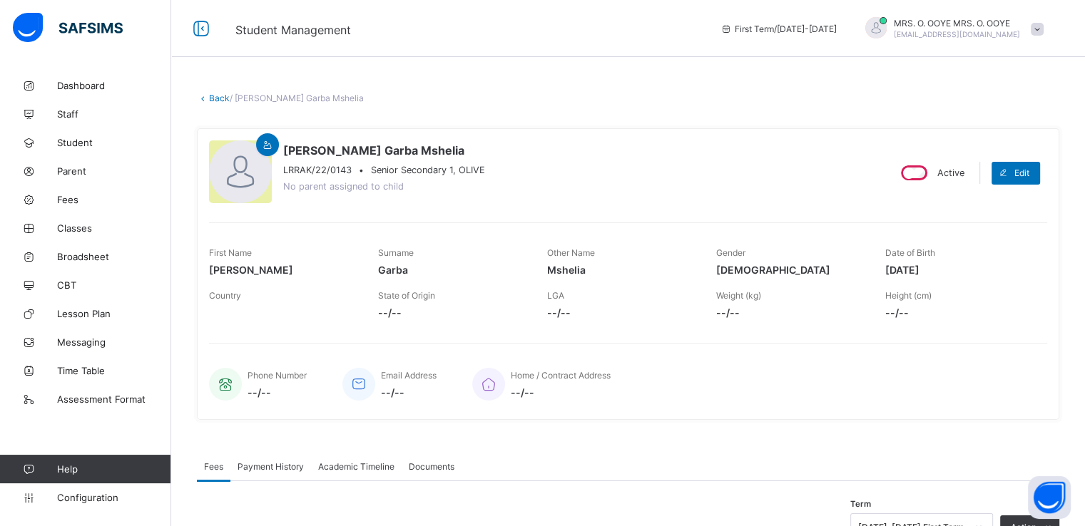
scroll to position [380, 0]
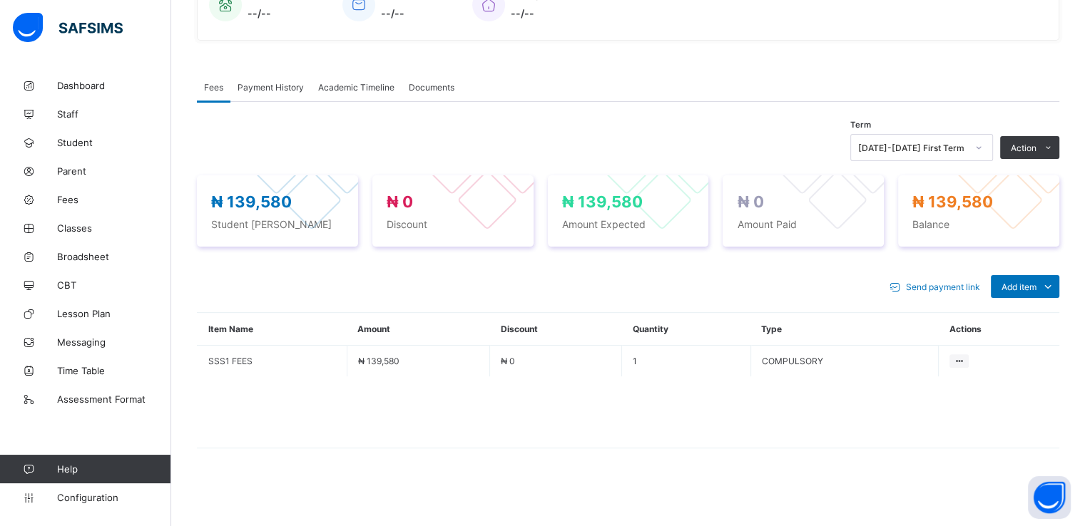
click at [277, 86] on span "Payment History" at bounding box center [271, 87] width 66 height 11
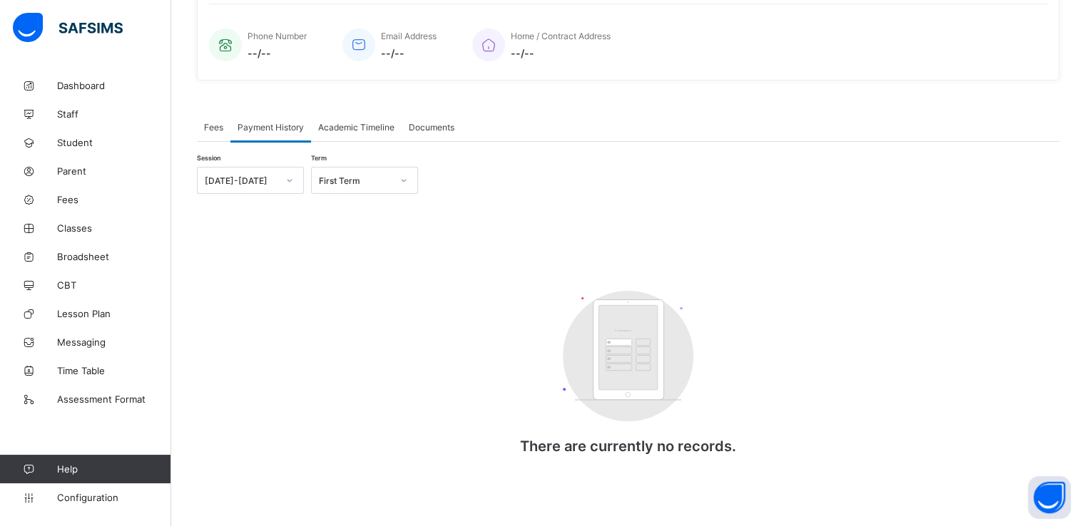
scroll to position [340, 0]
click at [214, 124] on span "Fees" at bounding box center [213, 127] width 19 height 11
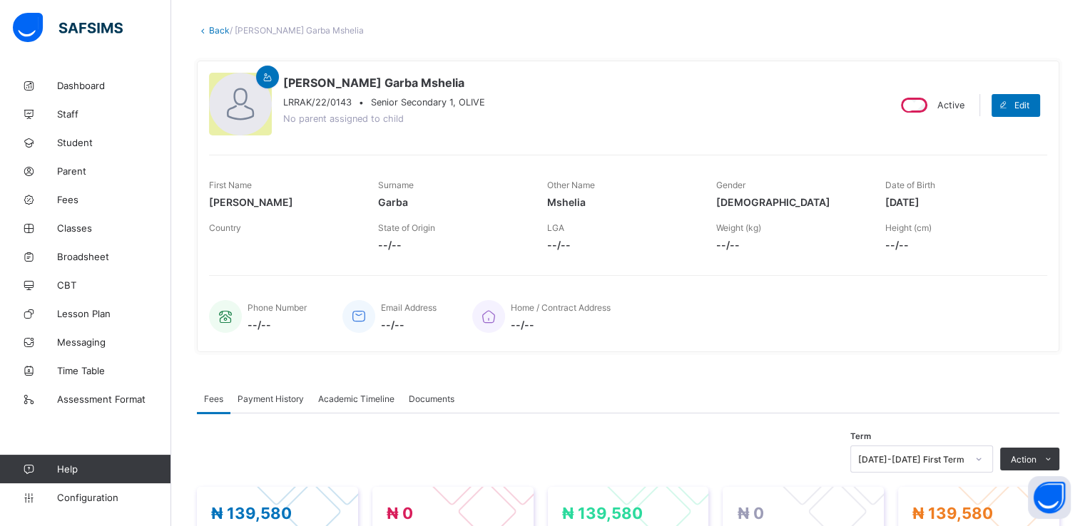
scroll to position [0, 0]
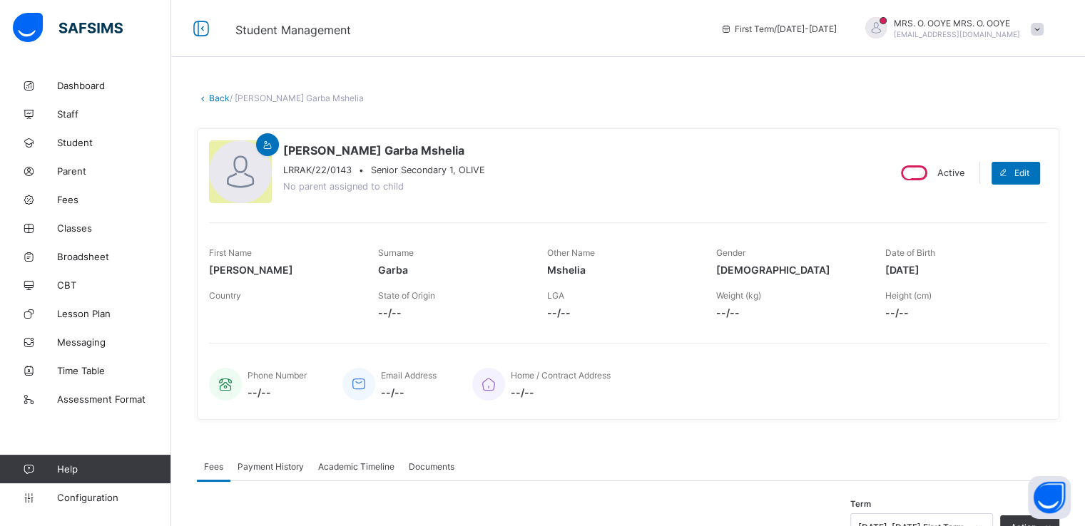
click at [212, 97] on link "Back" at bounding box center [219, 98] width 21 height 11
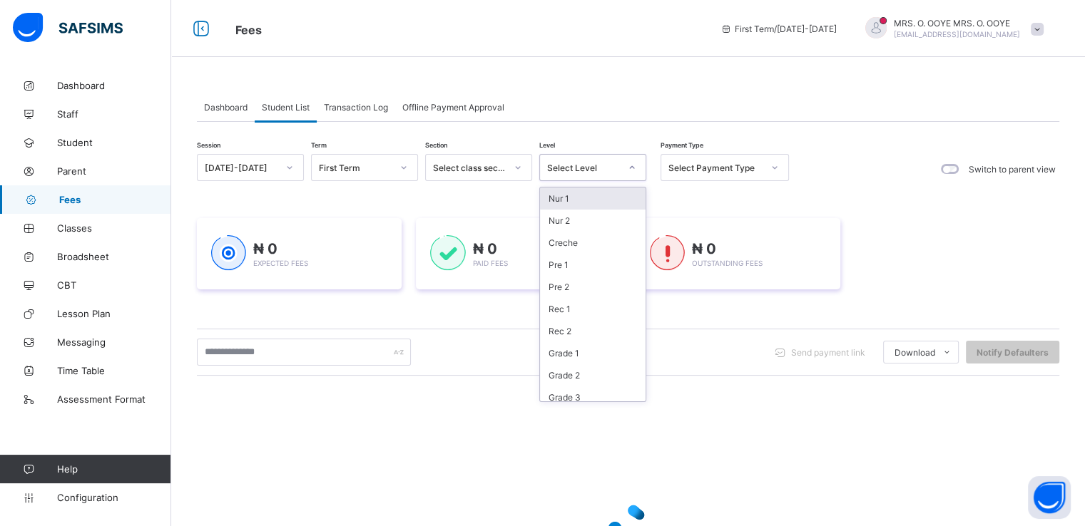
click at [623, 164] on div at bounding box center [632, 167] width 24 height 23
click at [564, 366] on div "SS 2" at bounding box center [593, 368] width 106 height 22
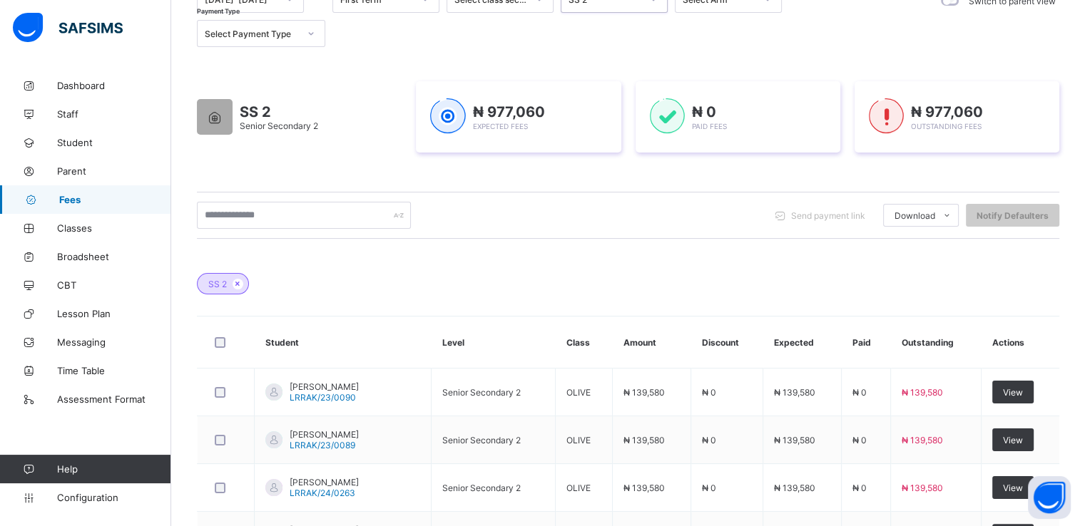
scroll to position [166, 0]
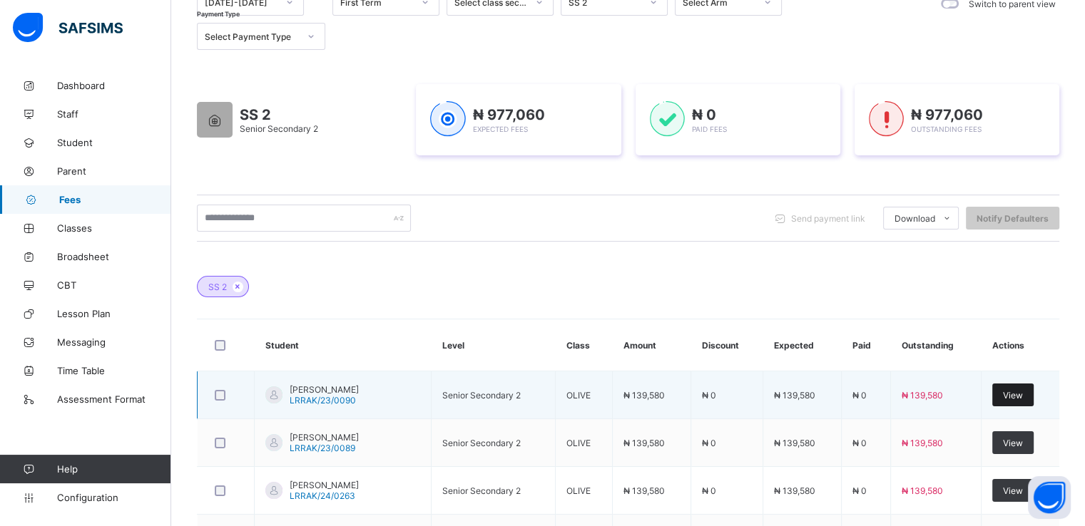
click at [1023, 395] on span "View" at bounding box center [1013, 395] width 20 height 11
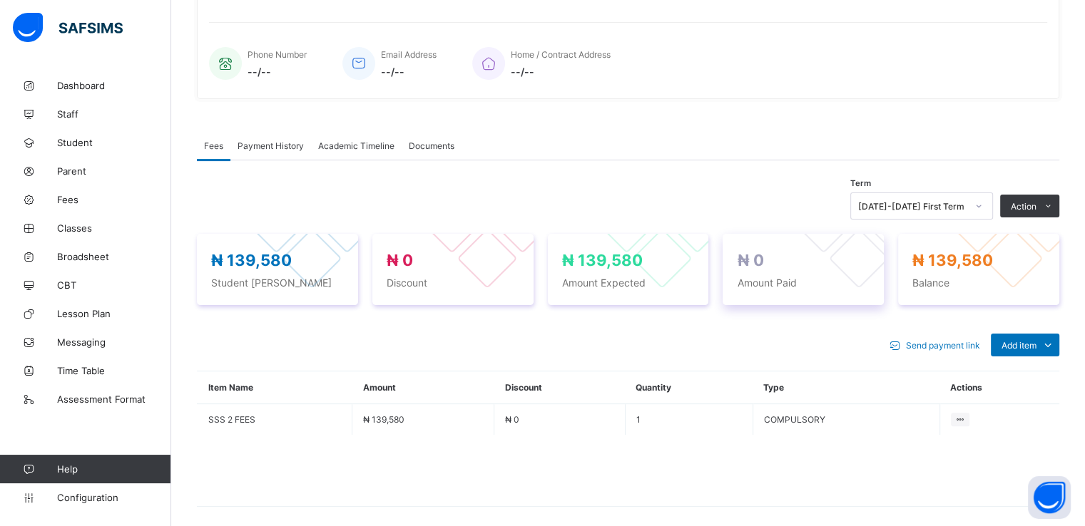
scroll to position [338, 0]
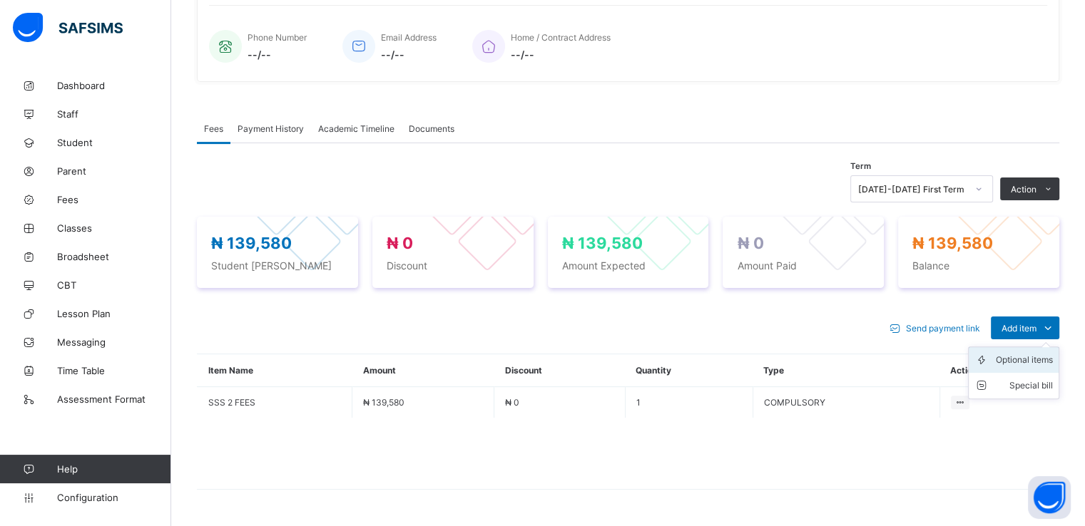
click at [1037, 365] on div "Optional items" at bounding box center [1024, 360] width 57 height 14
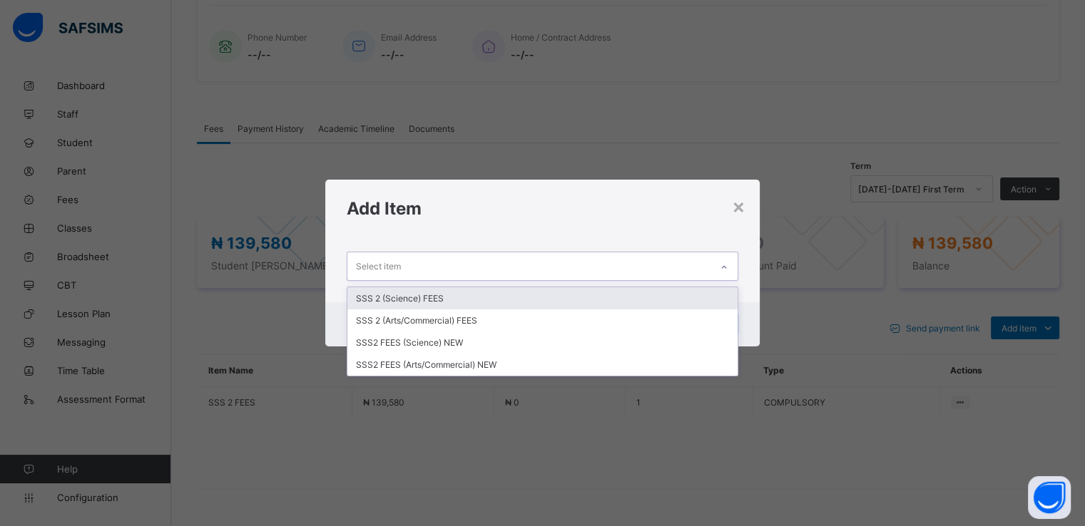
click at [671, 260] on div "Select item" at bounding box center [528, 267] width 362 height 28
click at [403, 300] on div "SSS 2 (Science) FEES" at bounding box center [542, 299] width 390 height 22
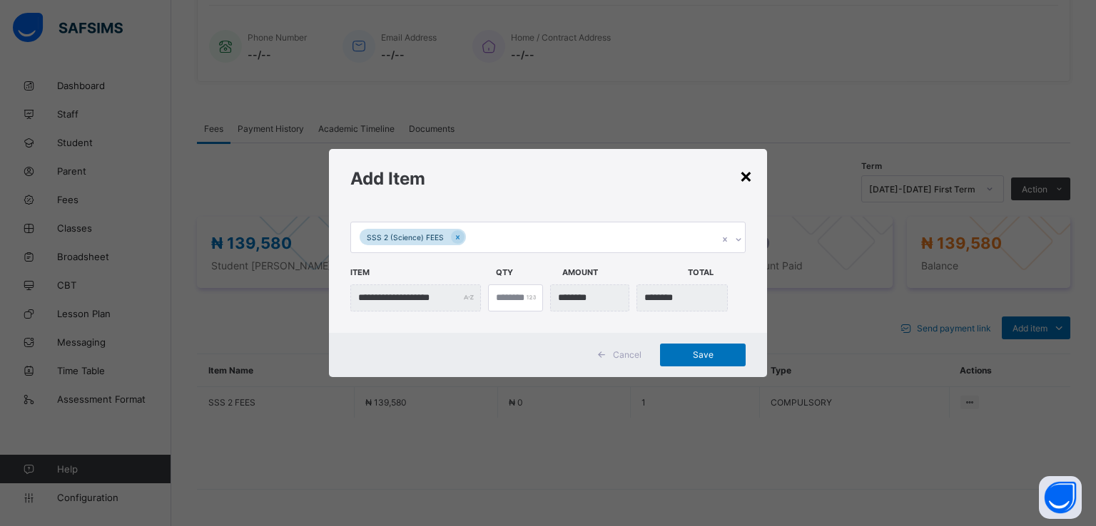
click at [748, 178] on div "×" at bounding box center [746, 175] width 14 height 24
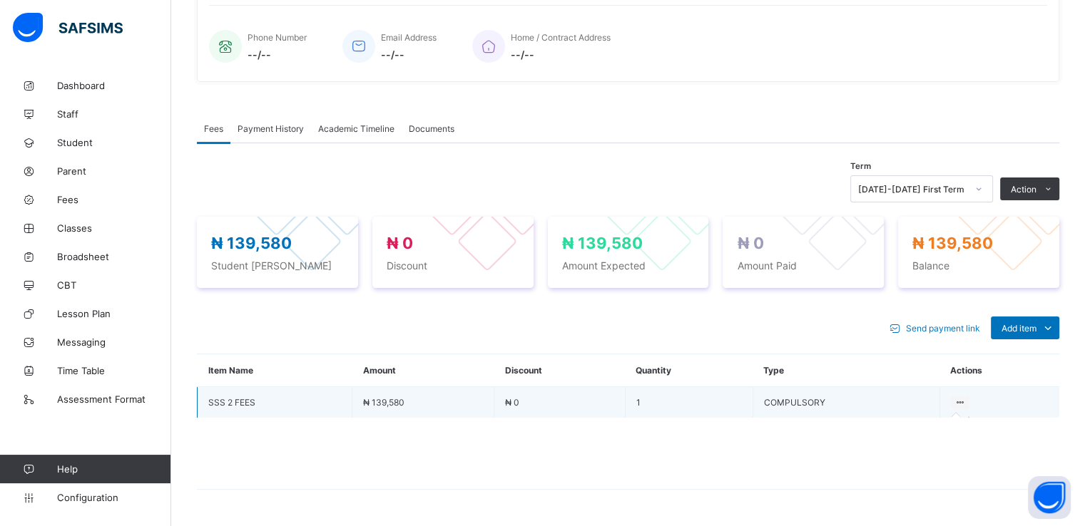
click at [967, 402] on icon at bounding box center [961, 402] width 12 height 11
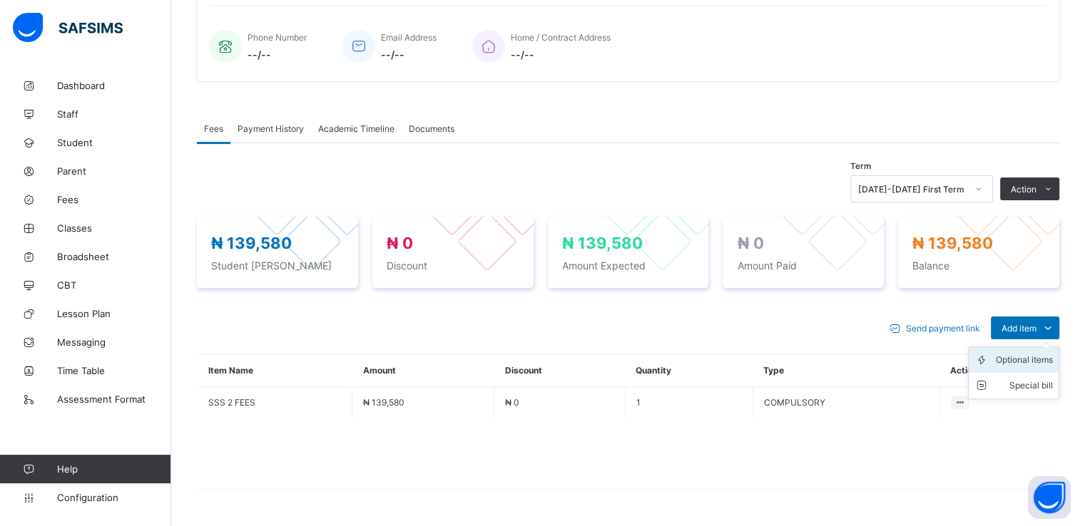
click at [1024, 360] on div "Optional items" at bounding box center [1024, 360] width 57 height 14
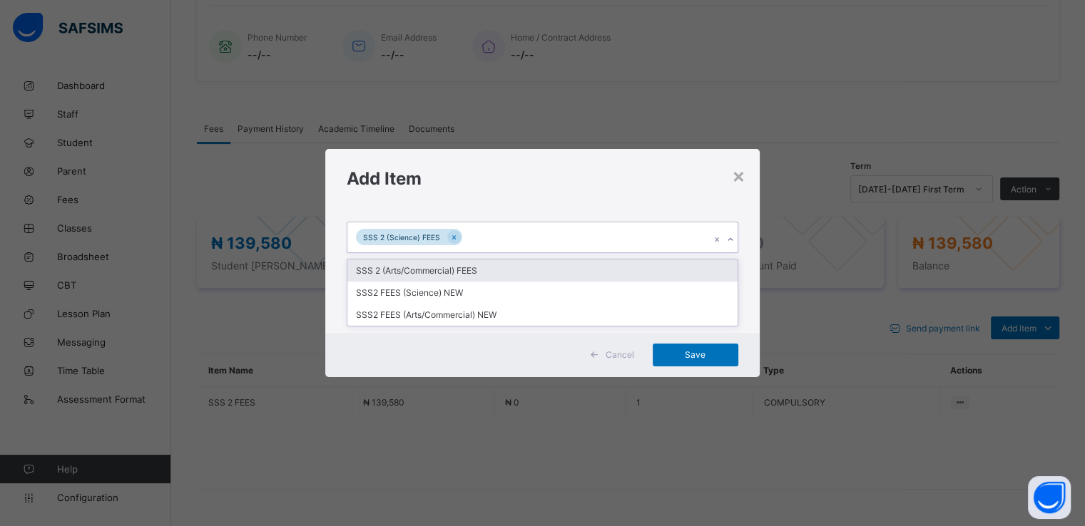
click at [696, 235] on div "SSS 2 (Science) FEES" at bounding box center [528, 238] width 362 height 30
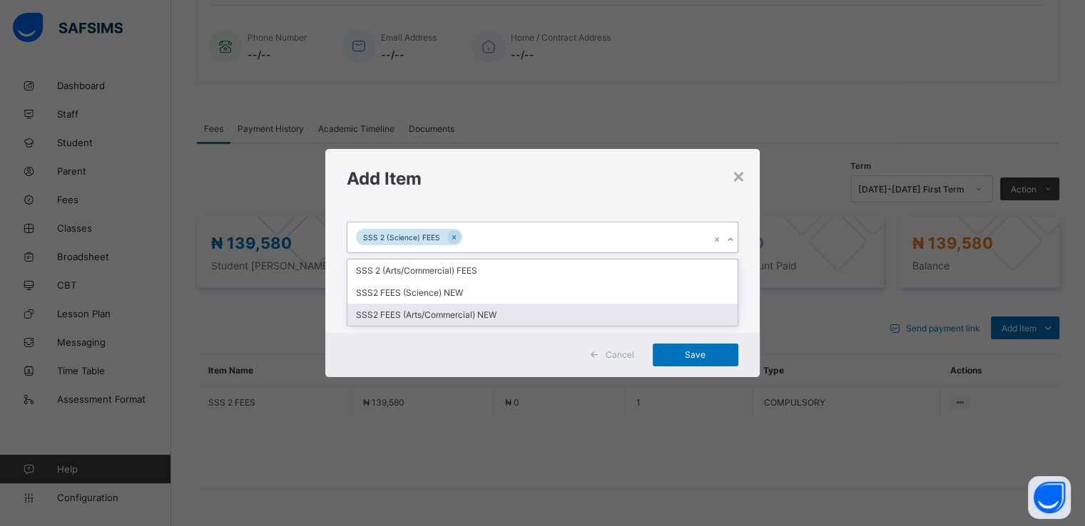
click at [504, 317] on div "SSS2 FEES (Arts/Commercial) NEW" at bounding box center [542, 315] width 390 height 22
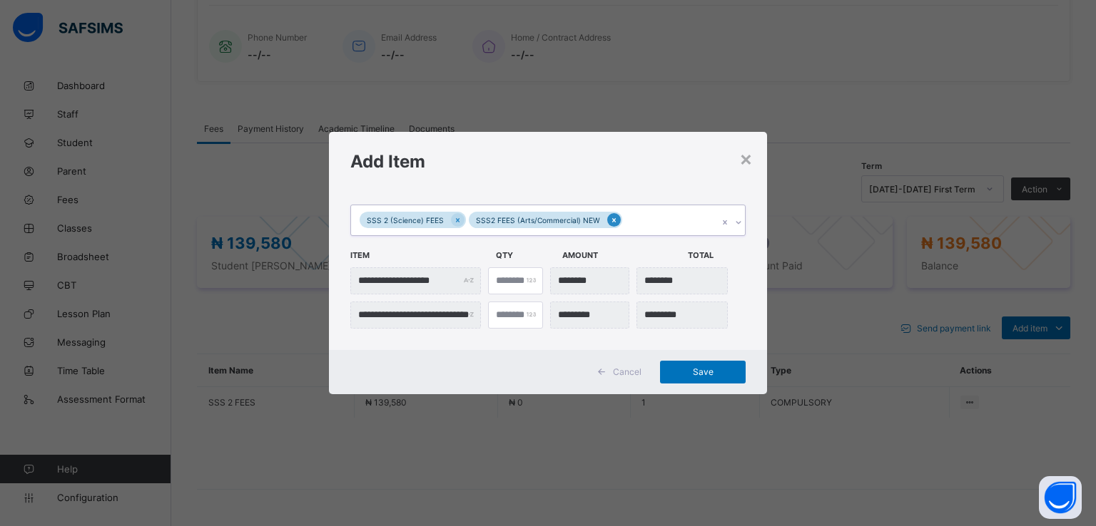
click at [611, 220] on icon at bounding box center [614, 220] width 8 height 10
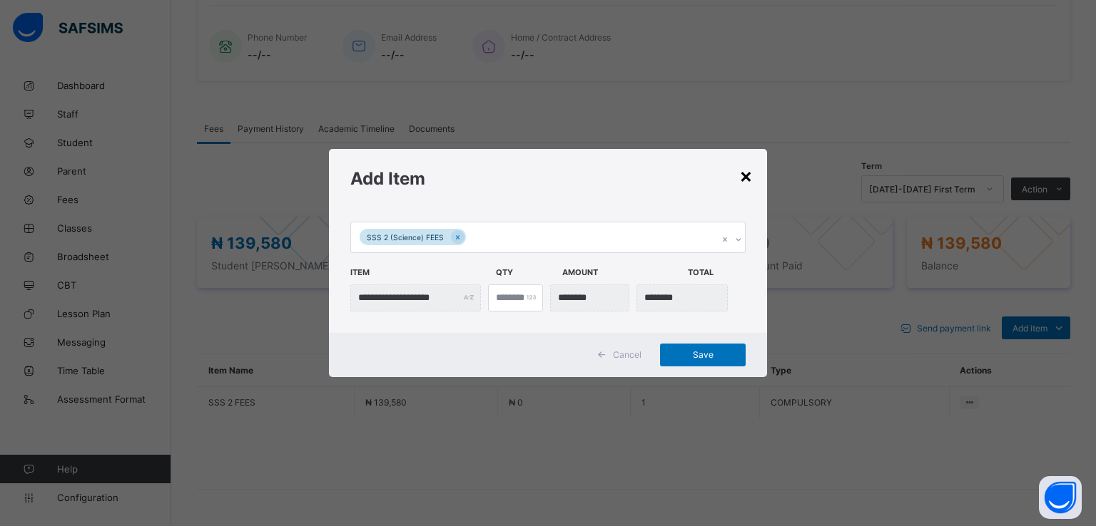
click at [744, 178] on div "×" at bounding box center [746, 175] width 14 height 24
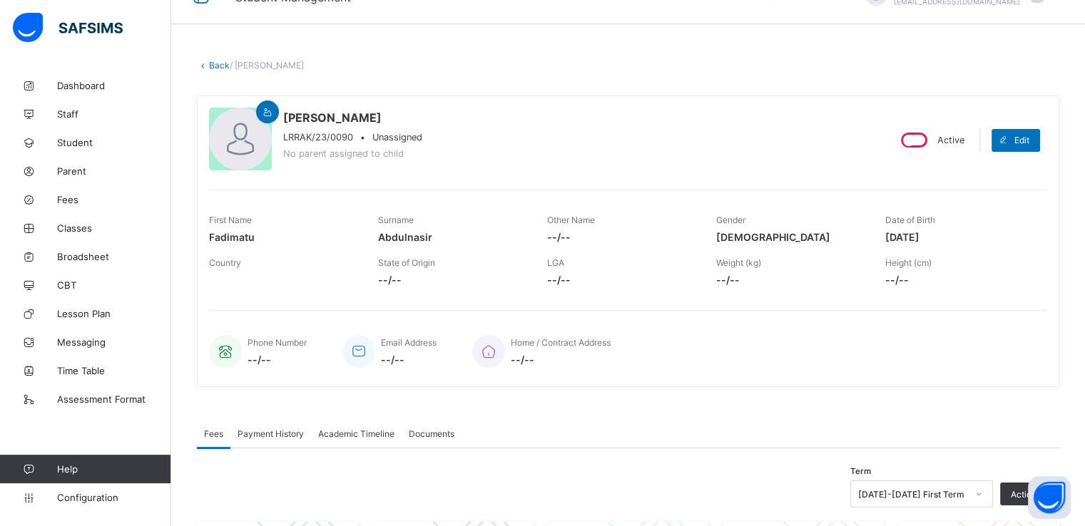
scroll to position [32, 0]
click at [217, 68] on link "Back" at bounding box center [219, 66] width 21 height 11
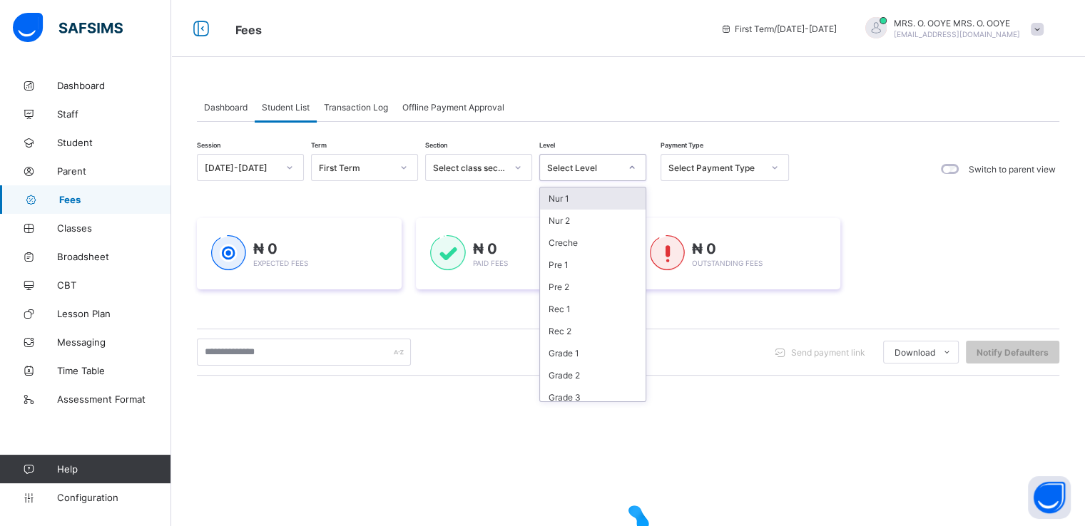
click at [607, 166] on div "Select Level" at bounding box center [583, 168] width 73 height 11
click at [559, 389] on div "SS 3" at bounding box center [593, 391] width 106 height 22
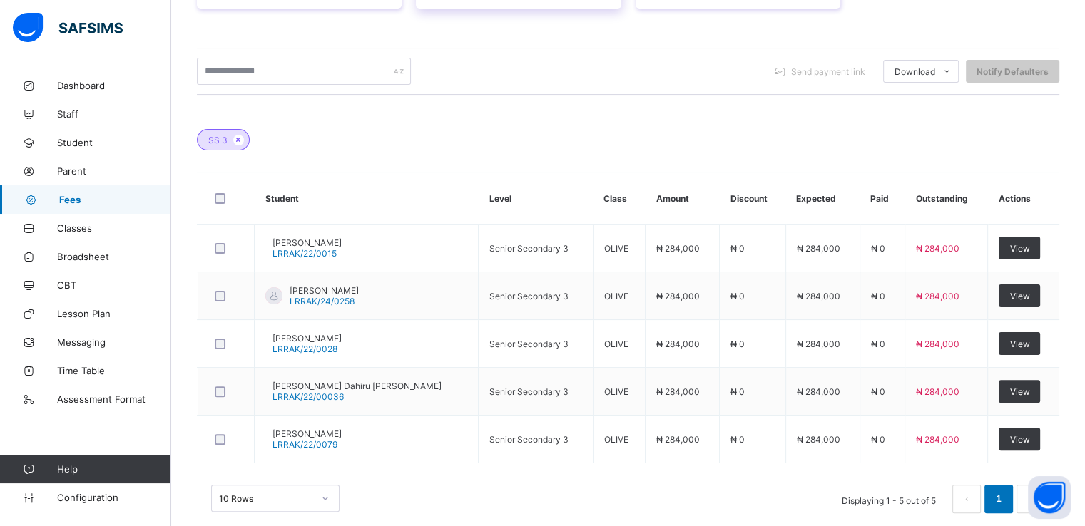
scroll to position [334, 0]
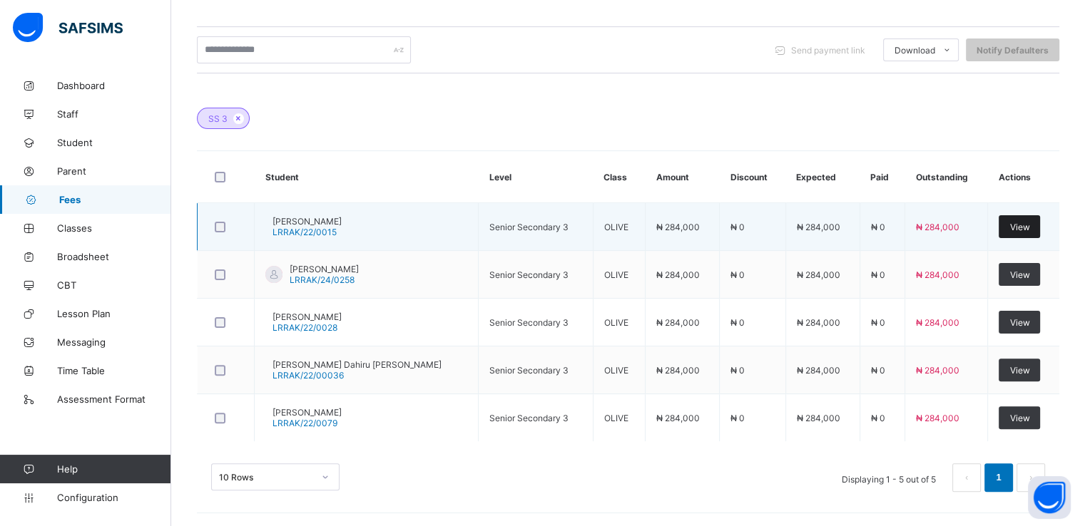
click at [1022, 224] on span "View" at bounding box center [1019, 227] width 20 height 11
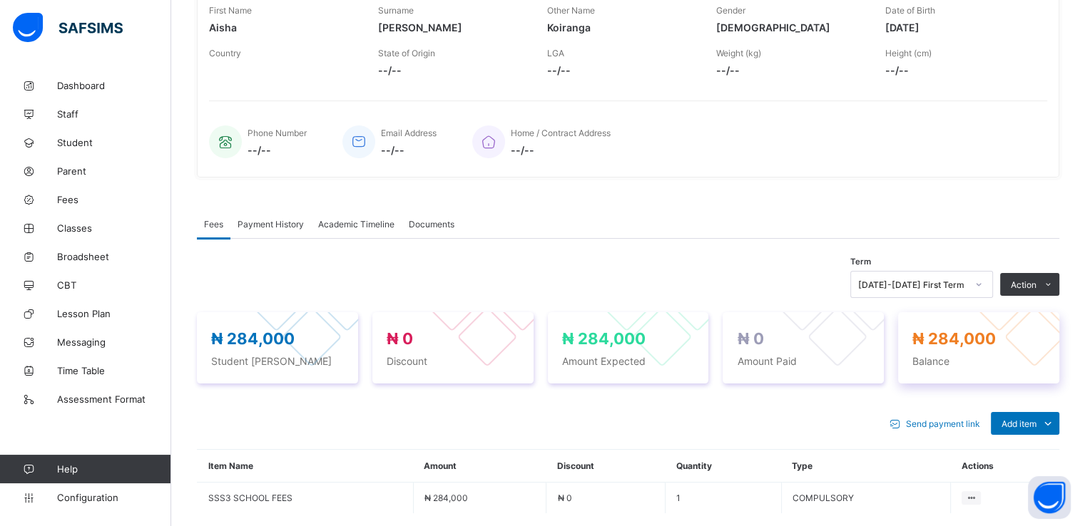
scroll to position [380, 0]
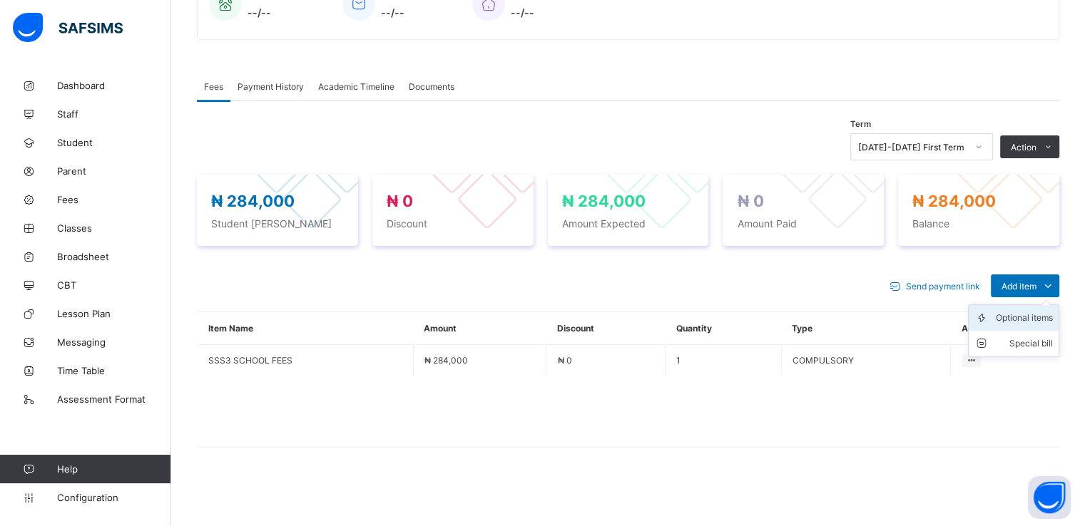
click at [1031, 317] on div "Optional items" at bounding box center [1024, 318] width 57 height 14
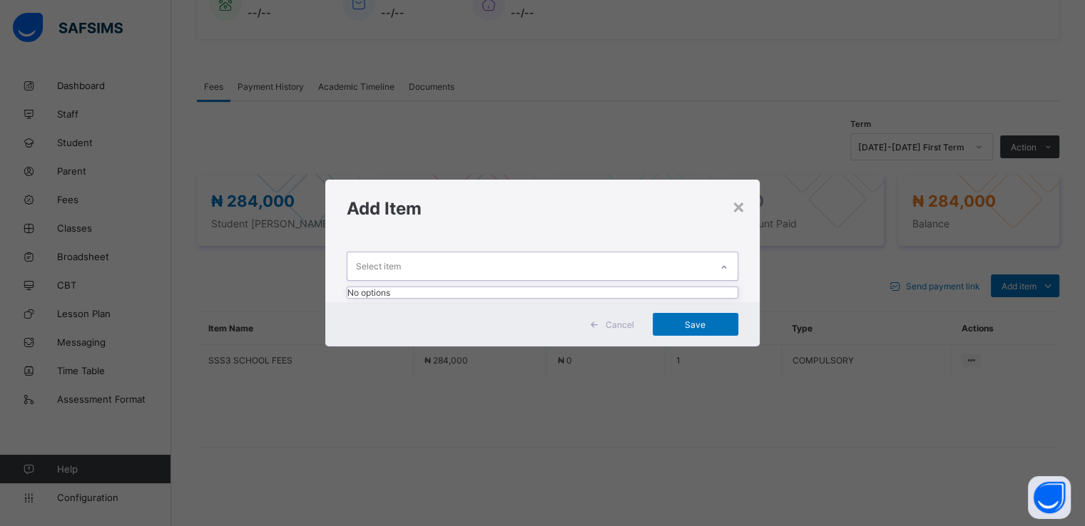
click at [601, 253] on div "Select item" at bounding box center [528, 267] width 362 height 28
click at [737, 205] on div "×" at bounding box center [739, 206] width 14 height 24
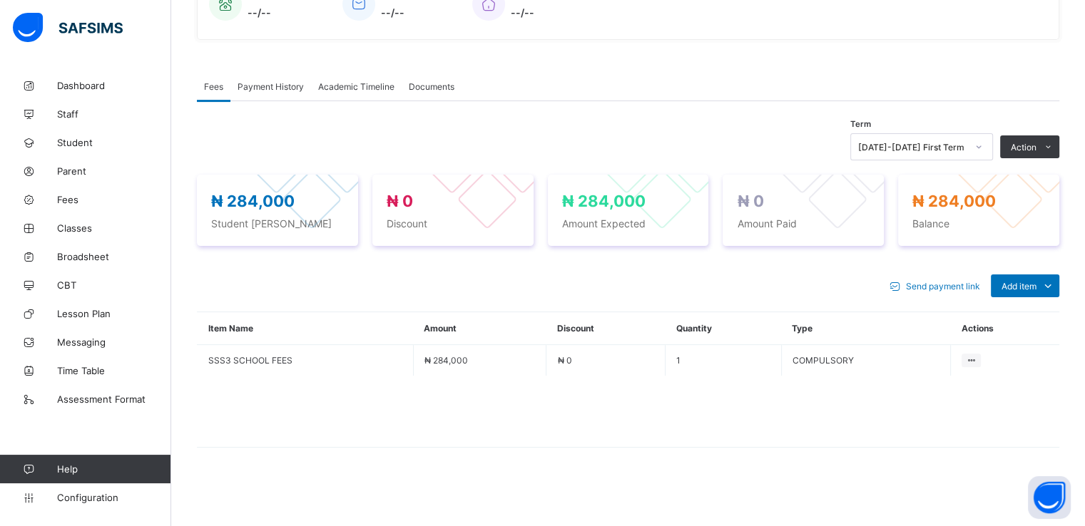
scroll to position [0, 0]
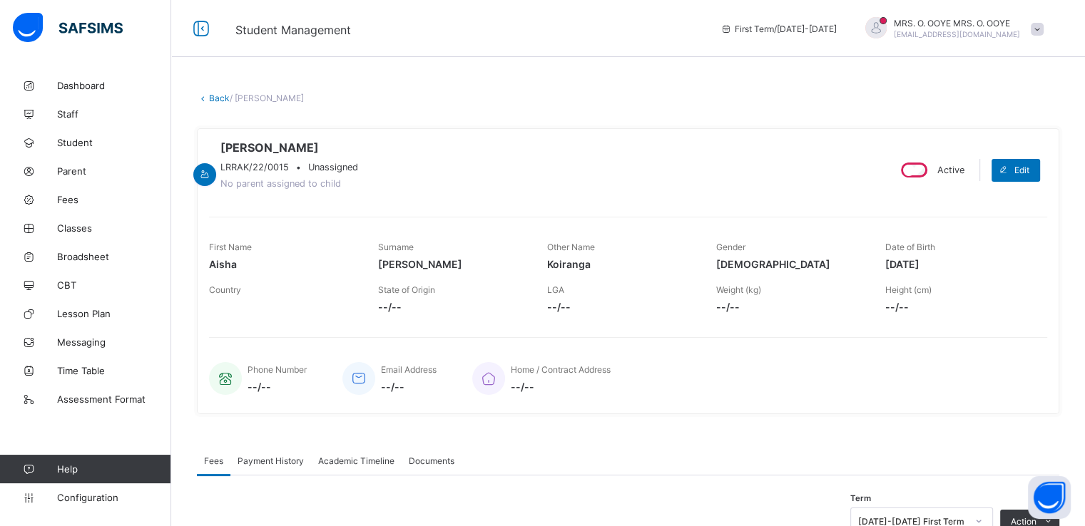
click at [214, 93] on link "Back" at bounding box center [219, 98] width 21 height 11
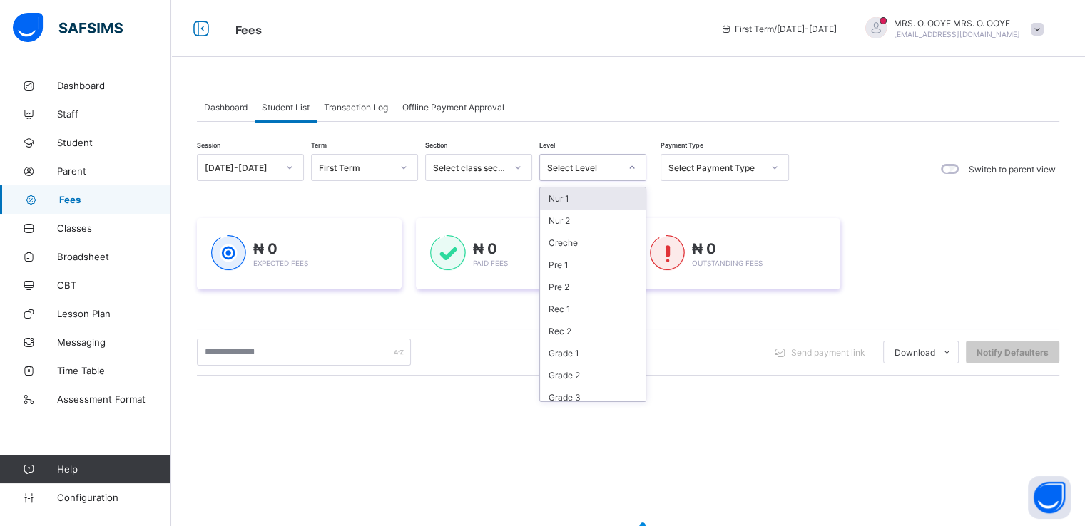
click at [614, 163] on div "Select Level" at bounding box center [583, 168] width 73 height 11
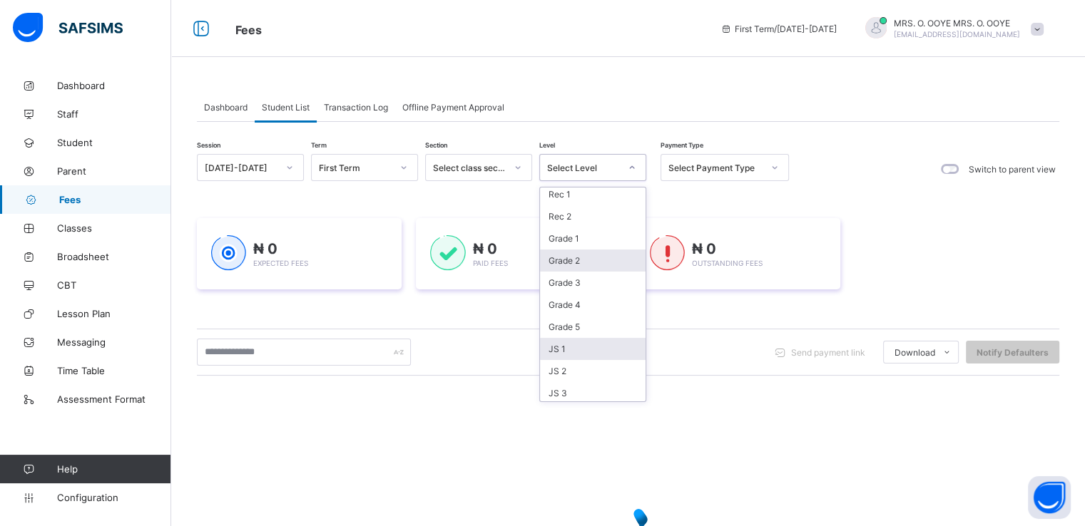
scroll to position [114, 0]
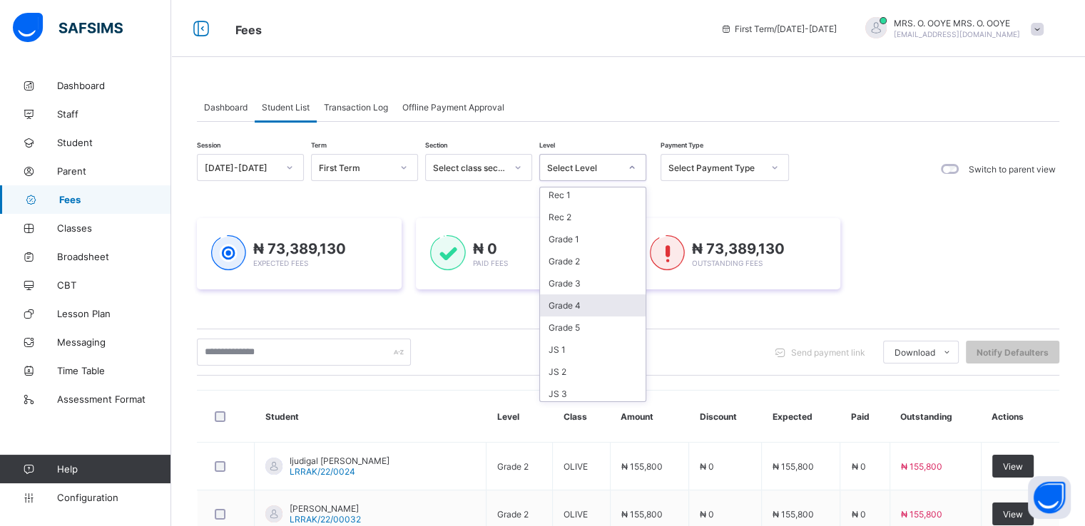
click at [574, 305] on div "Grade 4" at bounding box center [593, 306] width 106 height 22
click at [574, 290] on div "₦ 0 Paid Fees" at bounding box center [518, 253] width 205 height 71
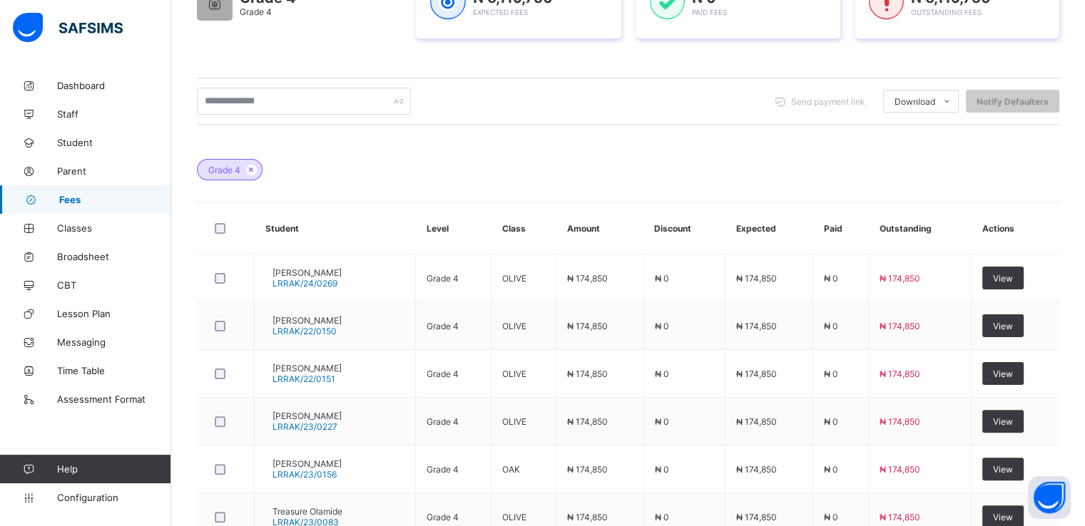
scroll to position [277, 0]
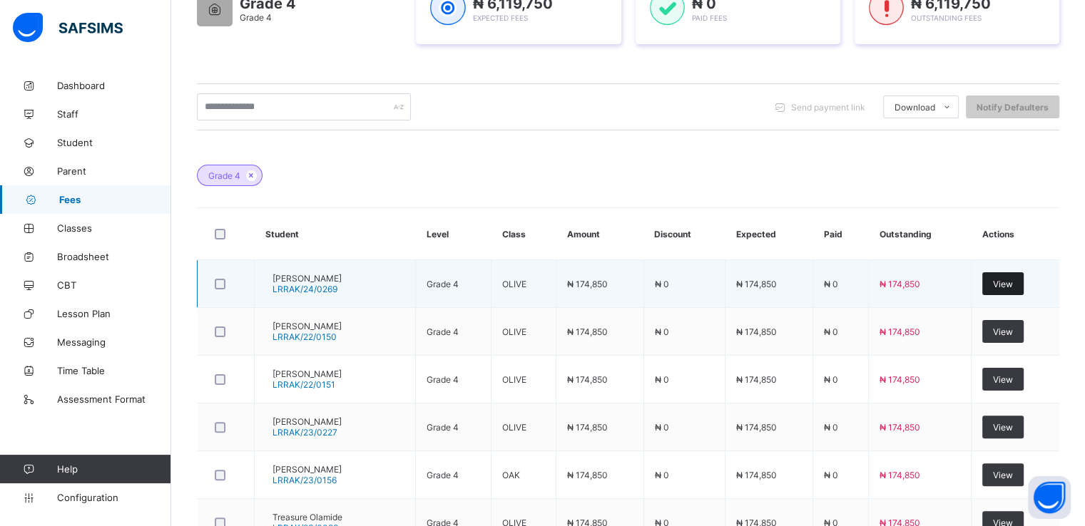
click at [1013, 279] on span "View" at bounding box center [1003, 284] width 20 height 11
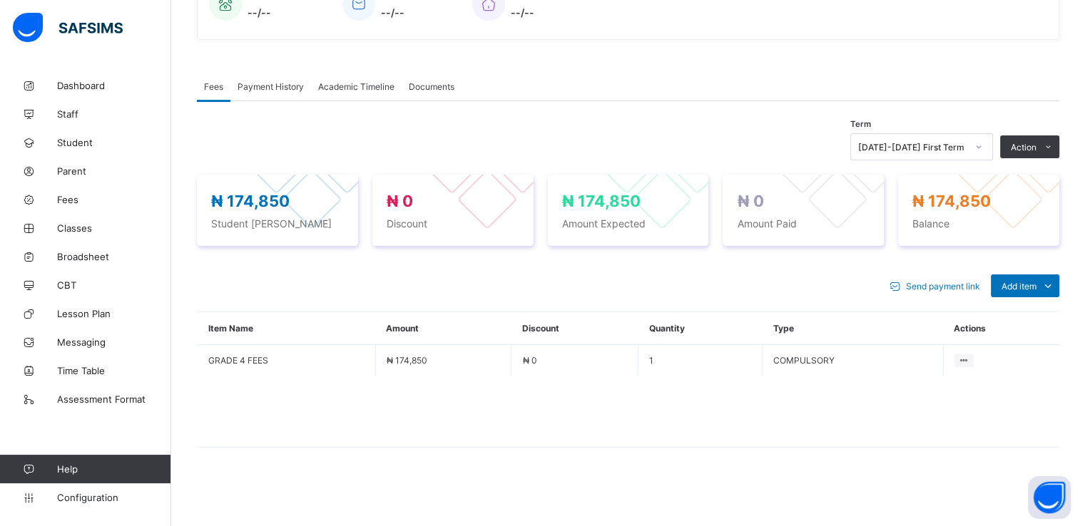
scroll to position [380, 0]
click at [1034, 318] on div "Optional items" at bounding box center [1024, 318] width 57 height 14
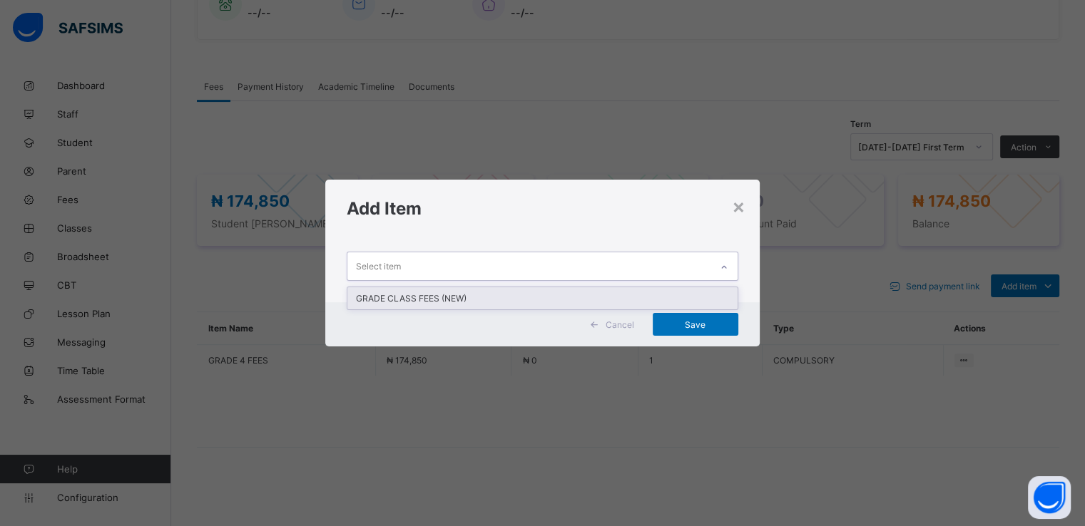
click at [620, 268] on div "Select item" at bounding box center [528, 267] width 362 height 28
click at [453, 300] on div "GRADE CLASS FEES (NEW)" at bounding box center [542, 299] width 390 height 22
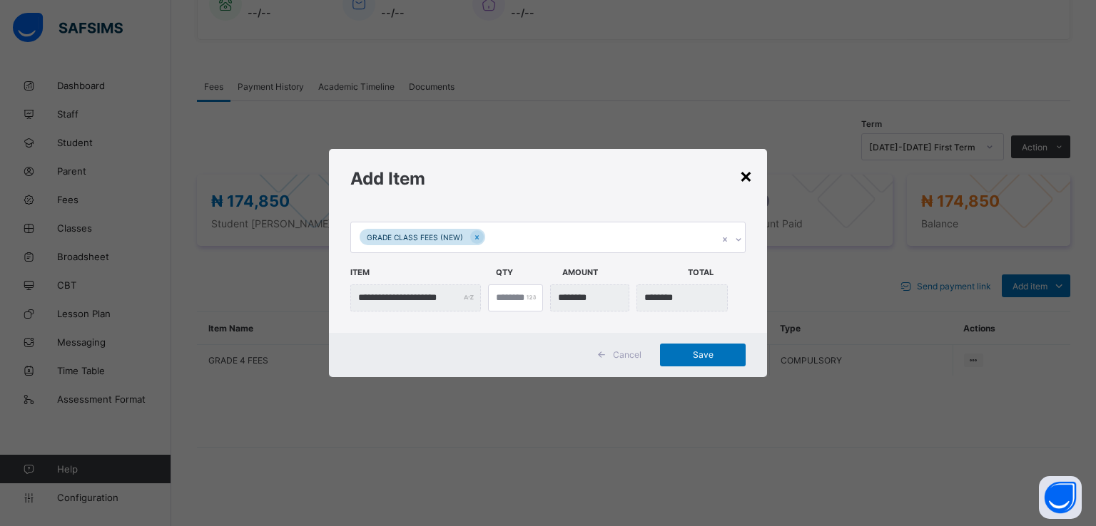
click at [742, 175] on div "×" at bounding box center [746, 175] width 14 height 24
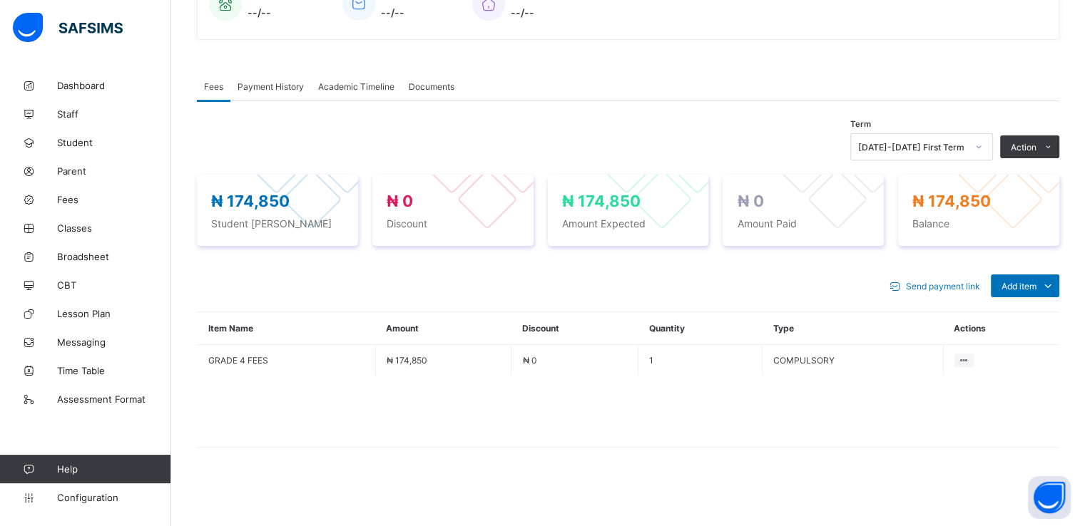
click at [275, 89] on span "Payment History" at bounding box center [271, 86] width 66 height 11
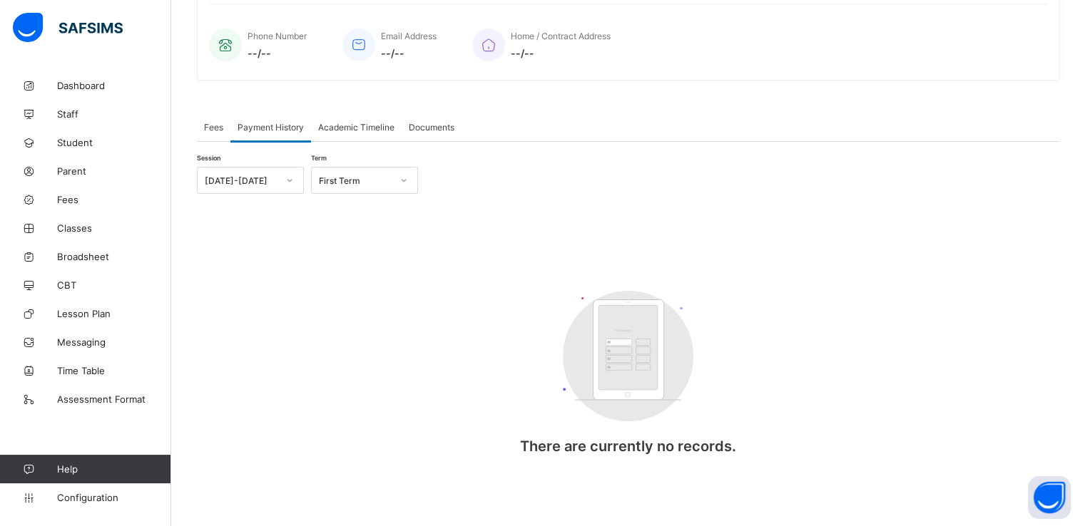
click at [342, 123] on span "Academic Timeline" at bounding box center [356, 127] width 76 height 11
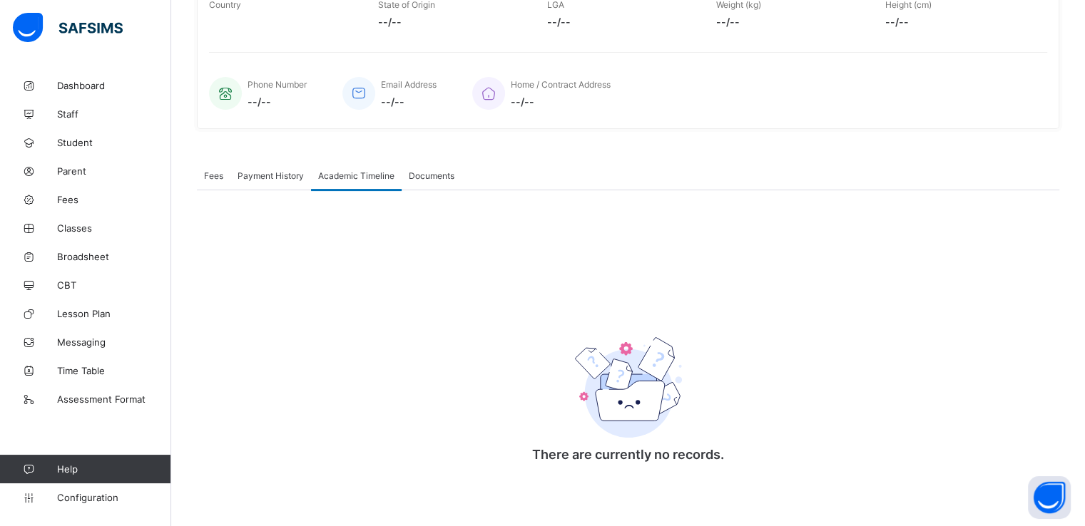
scroll to position [0, 0]
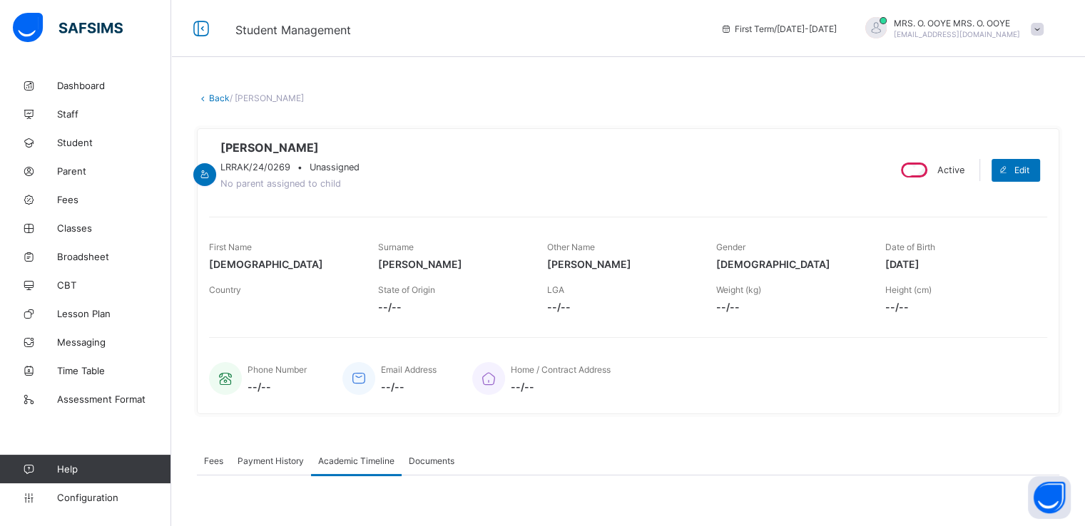
click at [280, 464] on span "Payment History" at bounding box center [271, 461] width 66 height 11
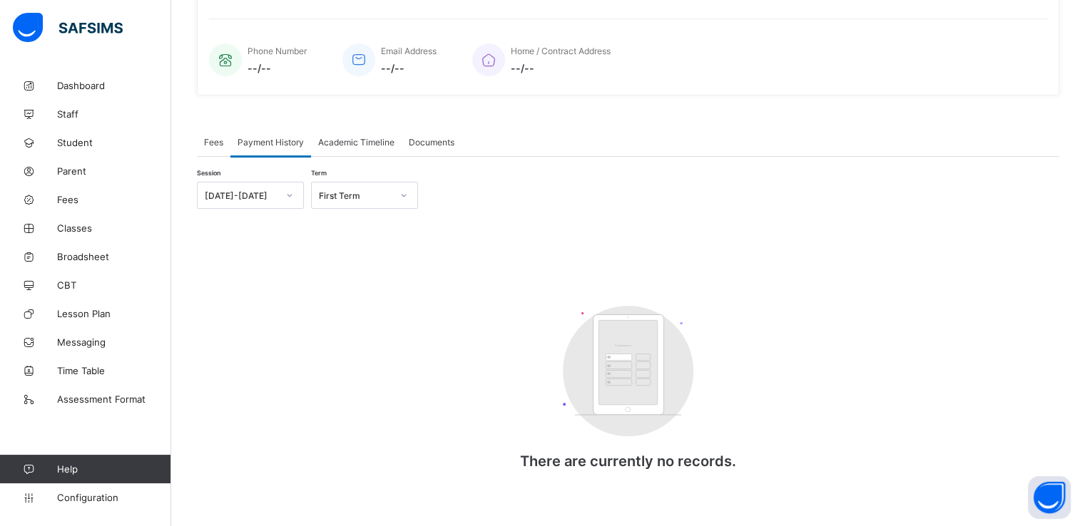
scroll to position [340, 0]
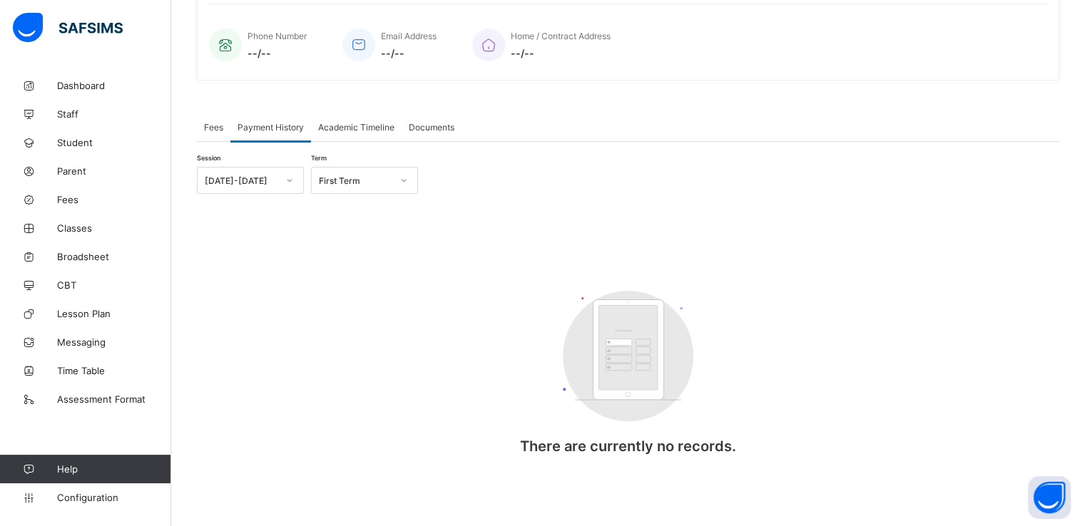
click at [217, 136] on div "Fees" at bounding box center [214, 127] width 34 height 29
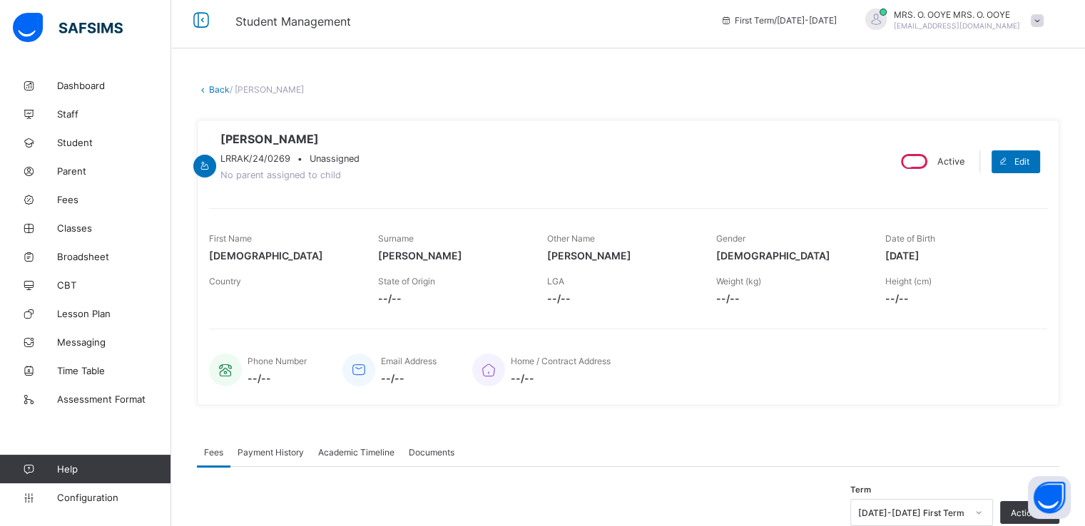
scroll to position [0, 0]
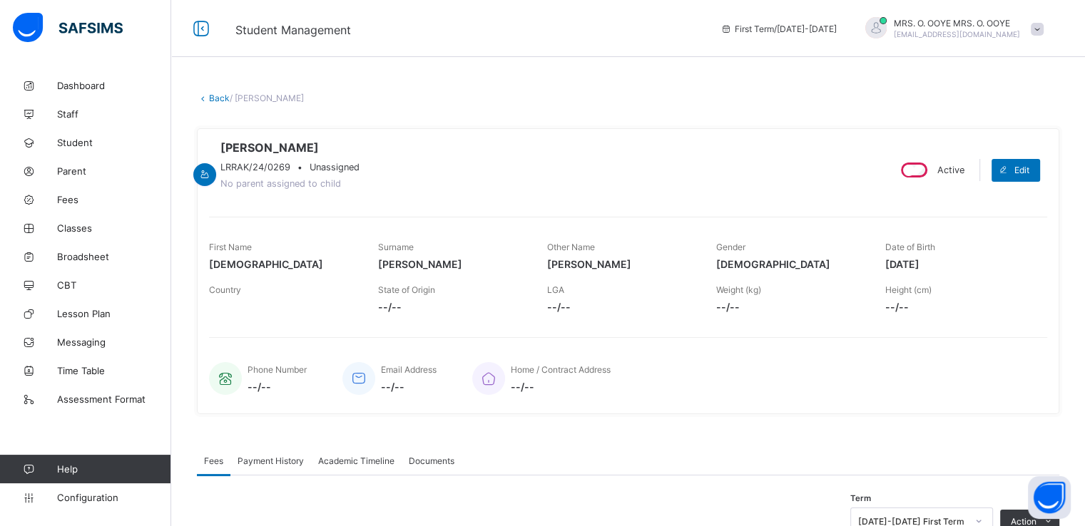
click at [218, 101] on link "Back" at bounding box center [219, 98] width 21 height 11
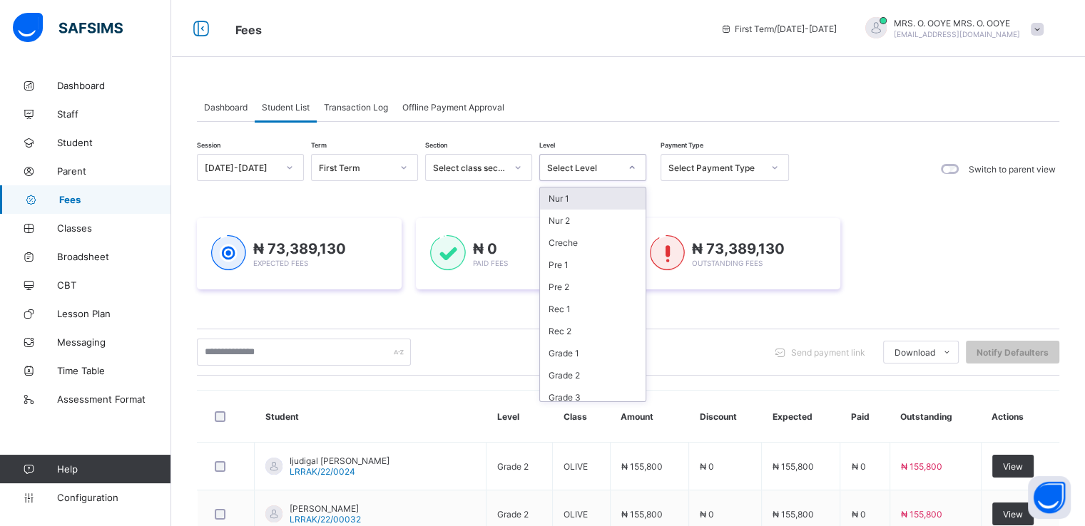
click at [591, 166] on div "Select Level" at bounding box center [583, 168] width 73 height 11
click at [562, 254] on div "Grade 5" at bounding box center [593, 258] width 106 height 22
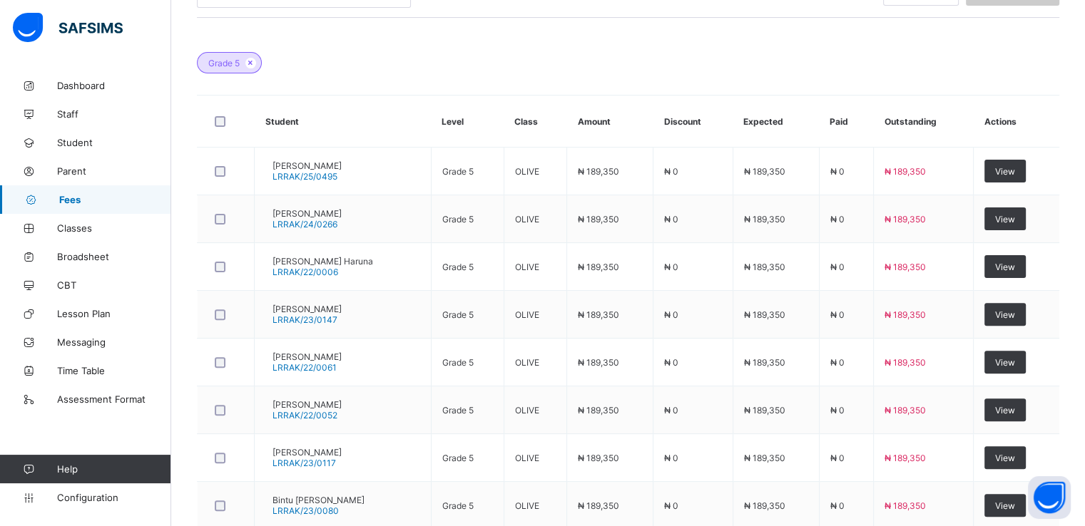
scroll to position [572, 0]
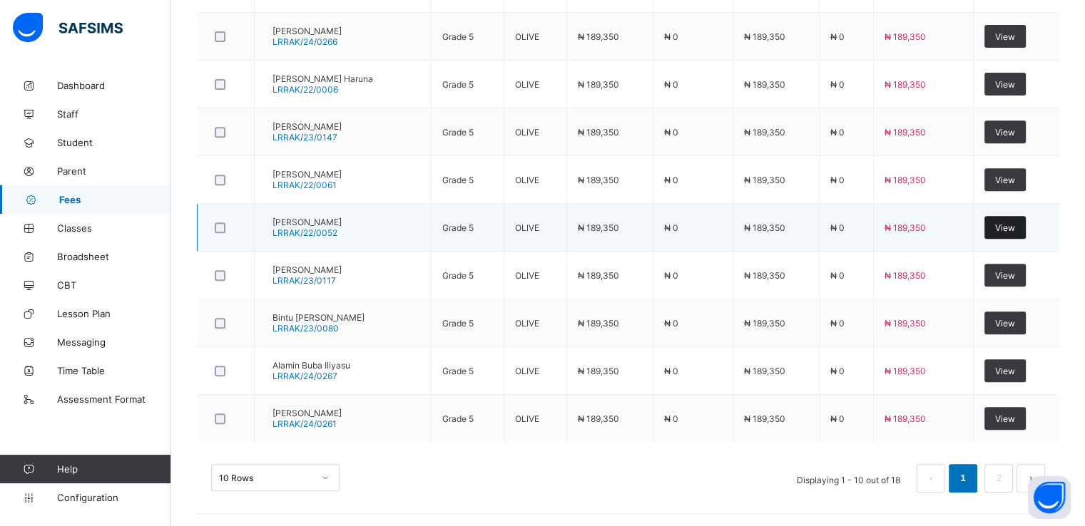
click at [1014, 230] on span "View" at bounding box center [1005, 228] width 20 height 11
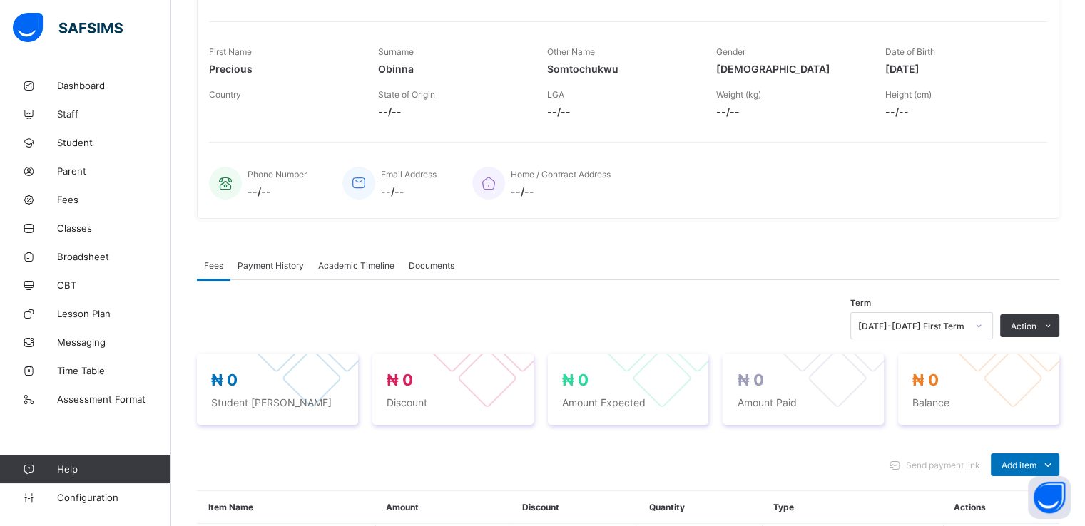
scroll to position [380, 0]
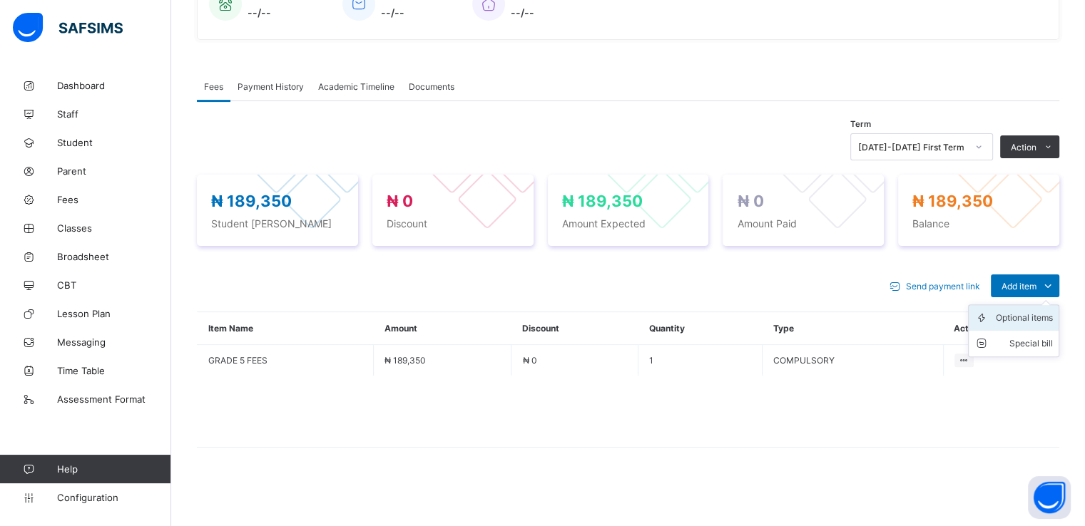
click at [1023, 320] on div "Optional items" at bounding box center [1024, 318] width 57 height 14
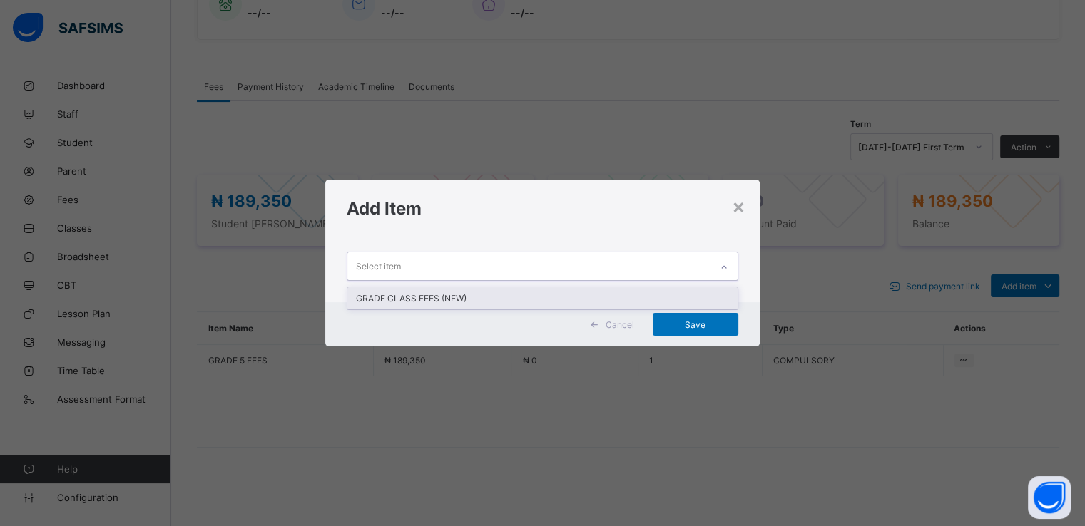
click at [628, 266] on div "Select item" at bounding box center [528, 267] width 362 height 28
click at [435, 298] on div "GRADE CLASS FEES (NEW)" at bounding box center [542, 299] width 390 height 22
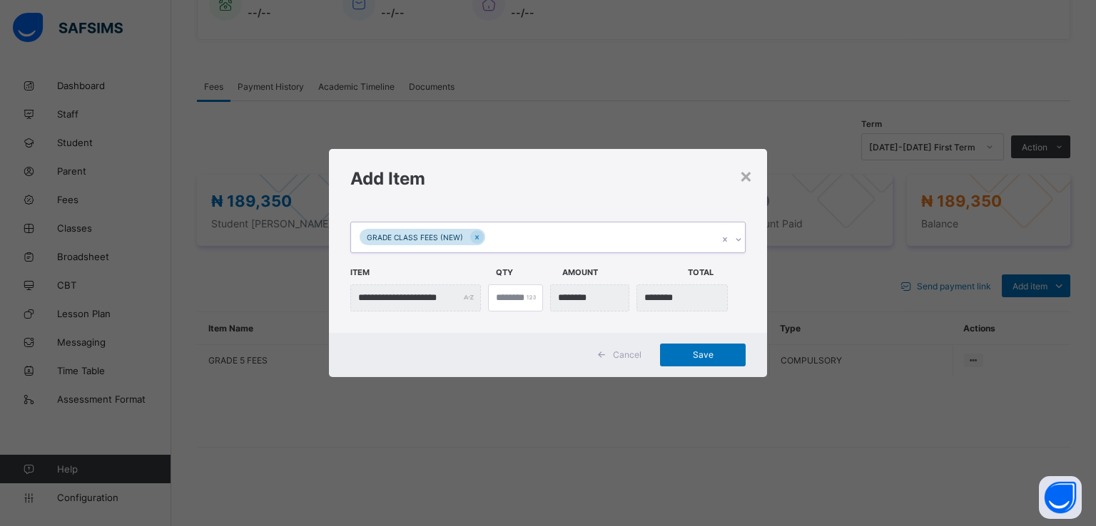
click at [623, 355] on span "Cancel" at bounding box center [627, 355] width 29 height 11
